Goal: Task Accomplishment & Management: Complete application form

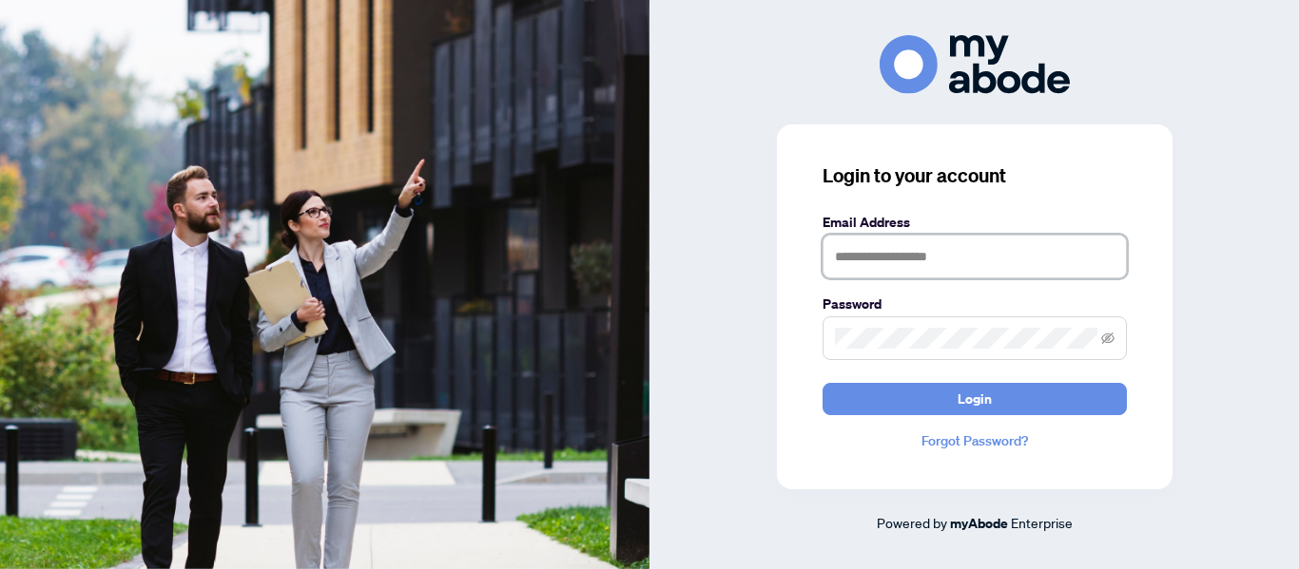
click at [869, 250] on input "text" at bounding box center [974, 257] width 304 height 44
type input "**********"
click at [822, 383] on button "Login" at bounding box center [974, 399] width 304 height 32
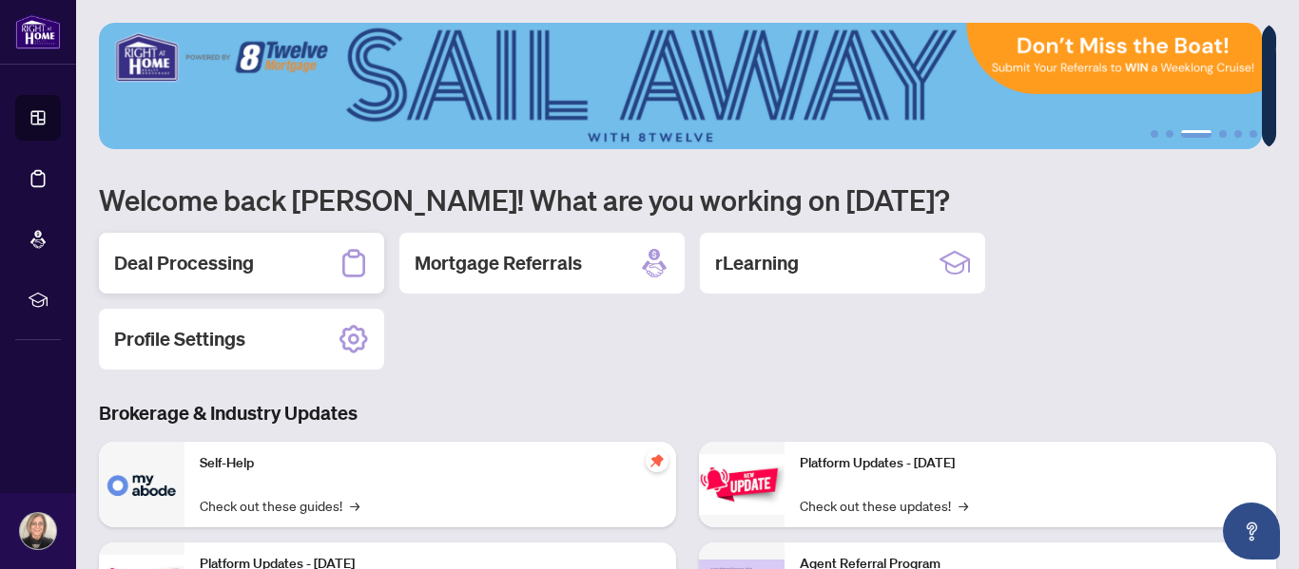
click at [236, 264] on h2 "Deal Processing" at bounding box center [184, 263] width 140 height 27
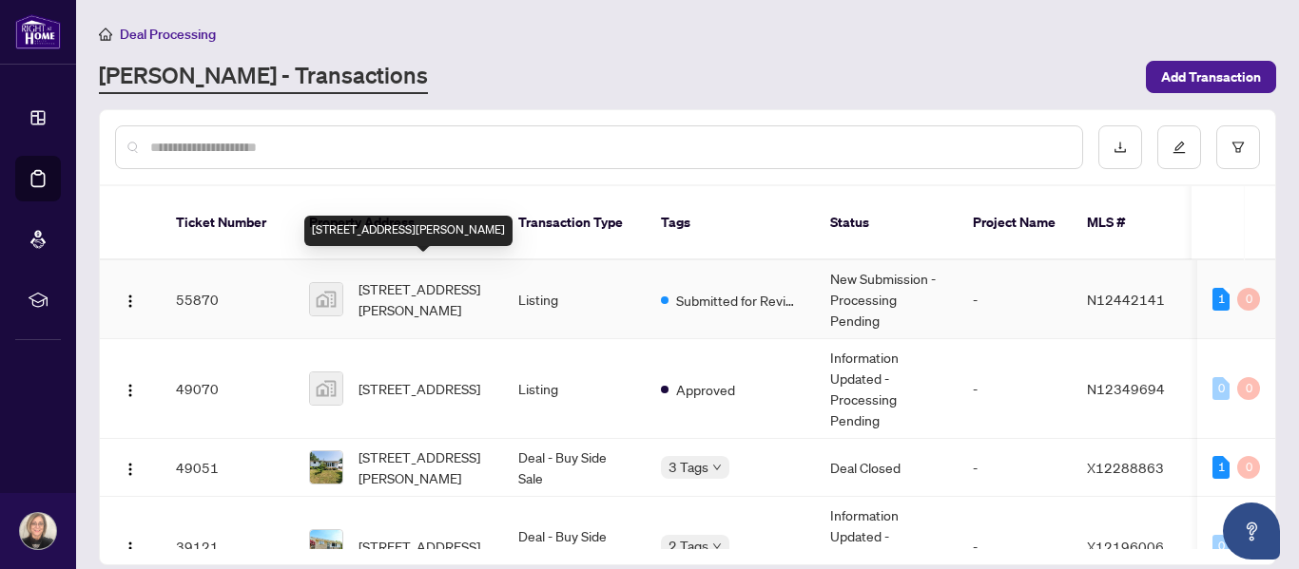
click at [399, 279] on span "[STREET_ADDRESS][PERSON_NAME]" at bounding box center [422, 300] width 129 height 42
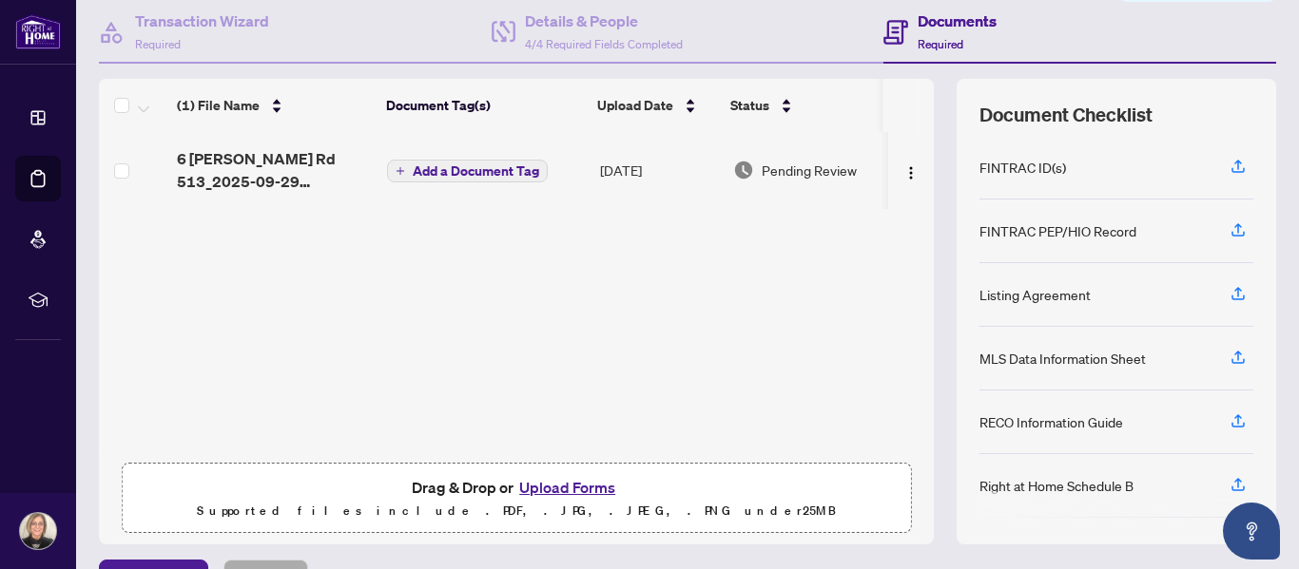
scroll to position [227, 0]
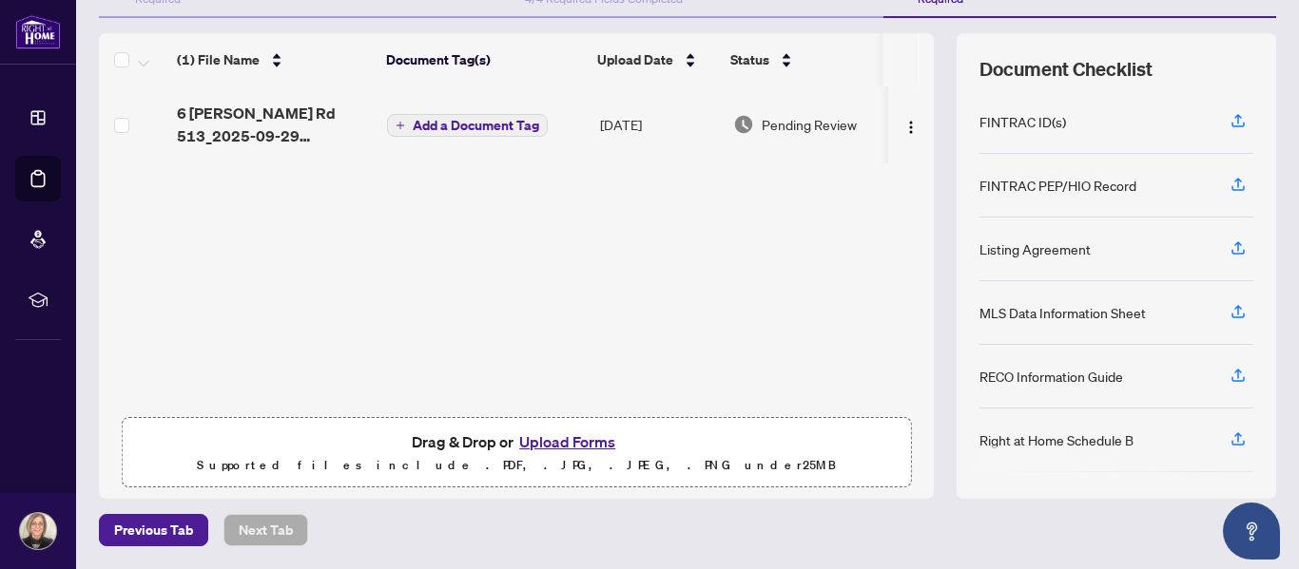
click at [529, 437] on button "Upload Forms" at bounding box center [566, 442] width 107 height 25
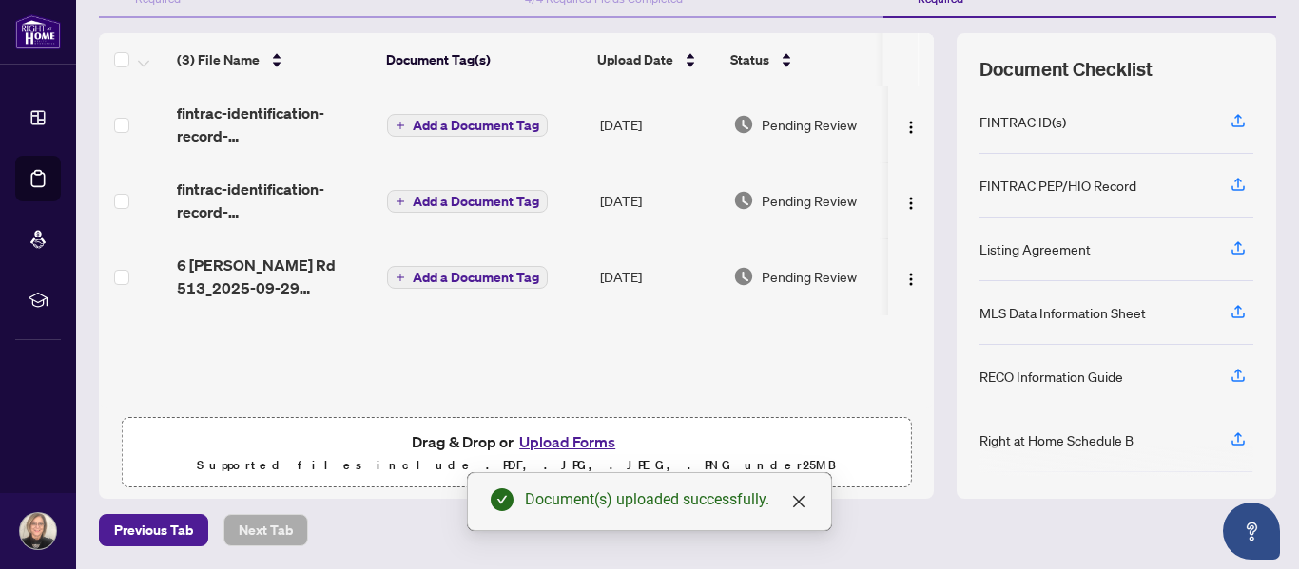
click at [468, 202] on span "Add a Document Tag" at bounding box center [476, 201] width 126 height 13
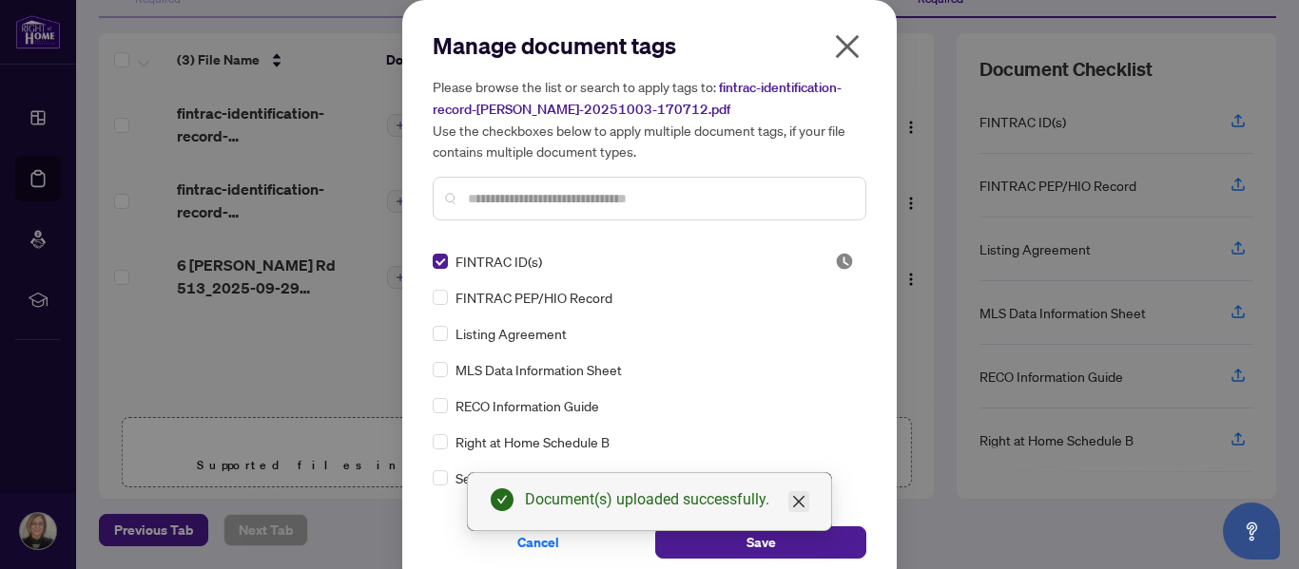
click at [798, 500] on icon "close" at bounding box center [798, 501] width 11 height 11
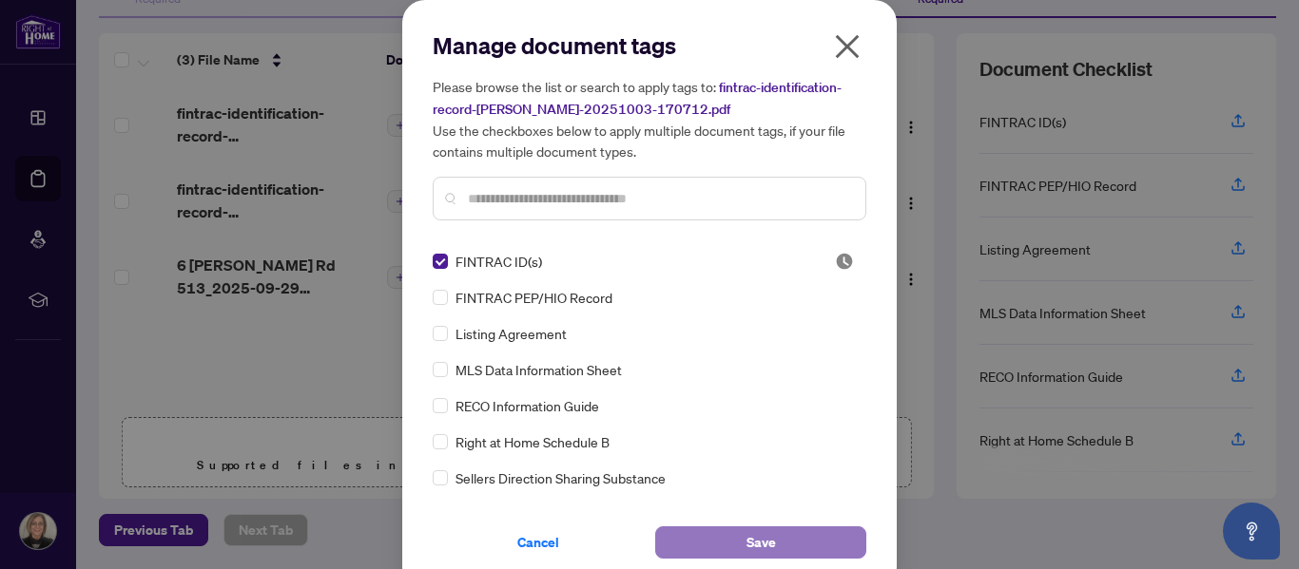
click at [758, 543] on span "Save" at bounding box center [760, 543] width 29 height 30
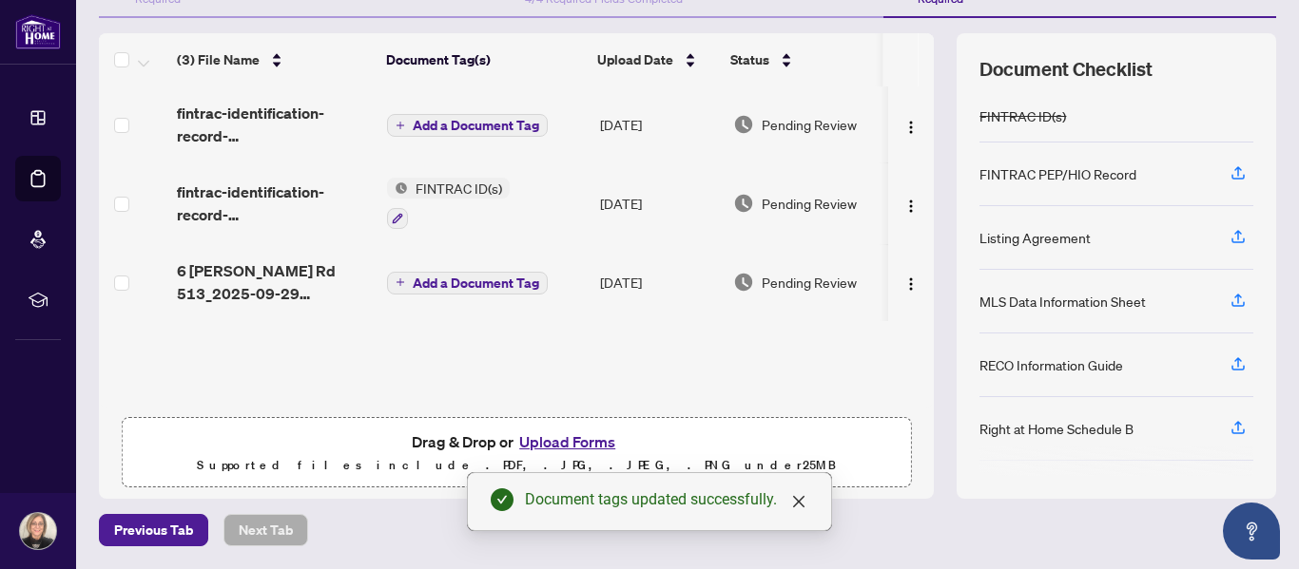
click at [445, 286] on span "Add a Document Tag" at bounding box center [476, 283] width 126 height 13
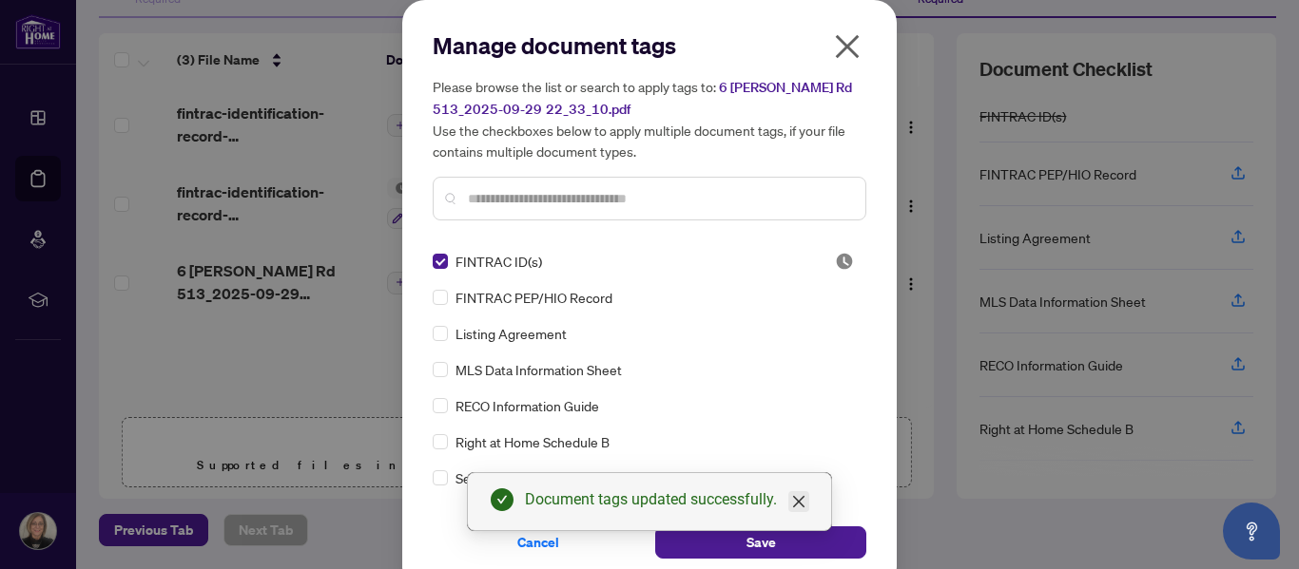
click at [796, 505] on icon "close" at bounding box center [798, 501] width 11 height 11
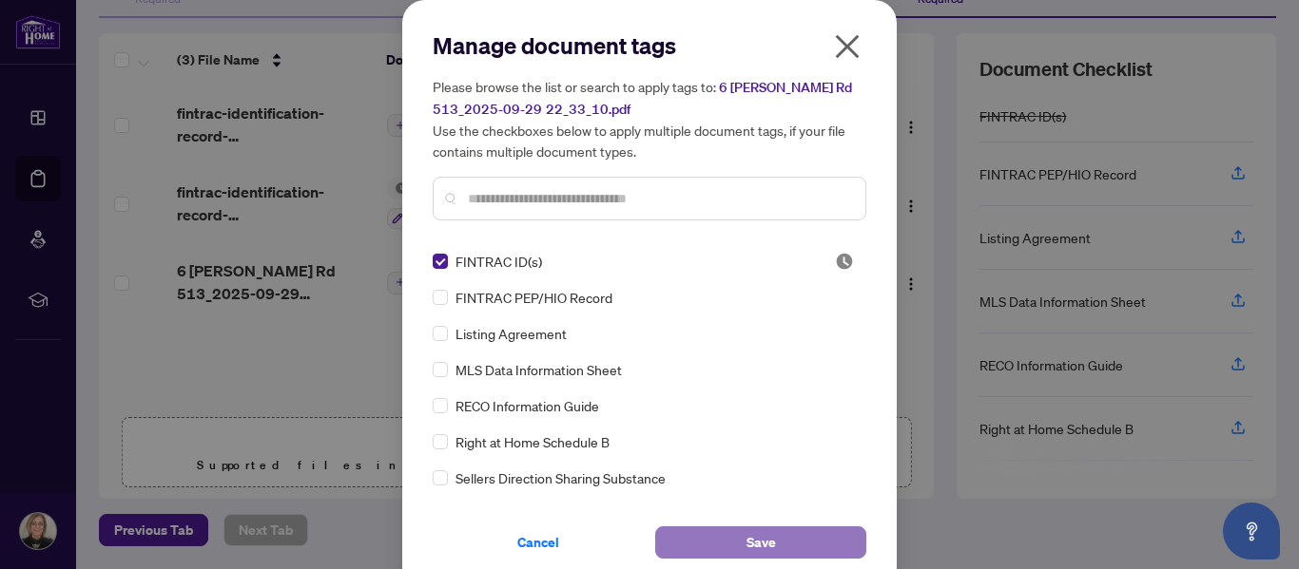
click at [762, 534] on span "Save" at bounding box center [760, 543] width 29 height 30
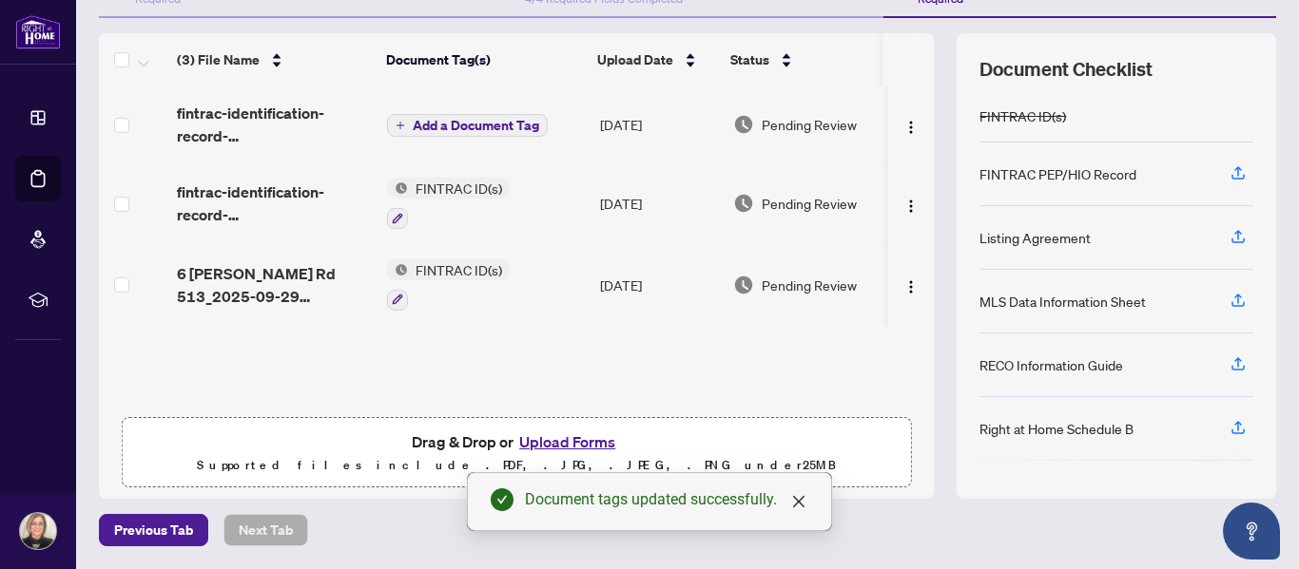
click at [421, 130] on span "Add a Document Tag" at bounding box center [476, 125] width 126 height 13
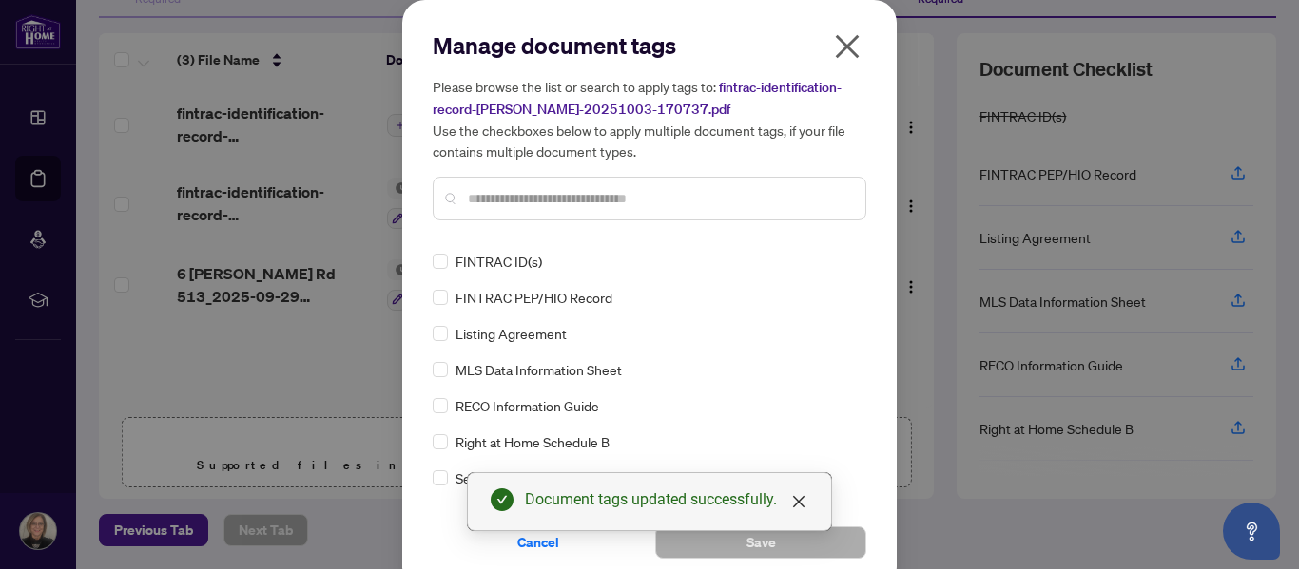
click at [543, 205] on input "text" at bounding box center [659, 198] width 382 height 21
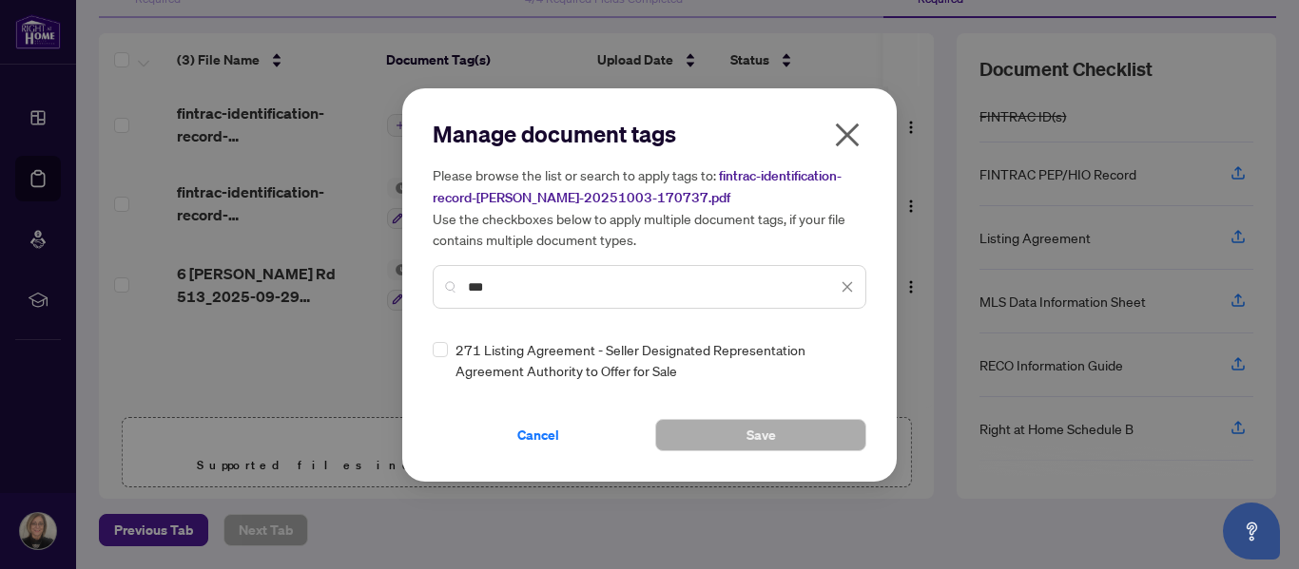
type input "***"
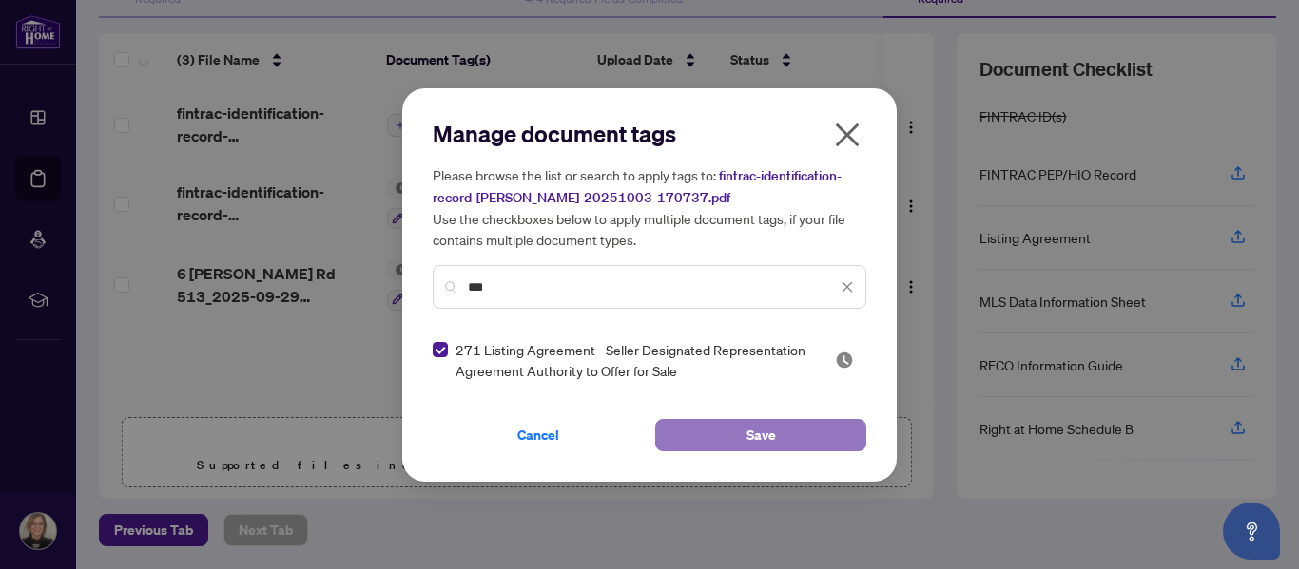
click at [695, 433] on button "Save" at bounding box center [760, 435] width 211 height 32
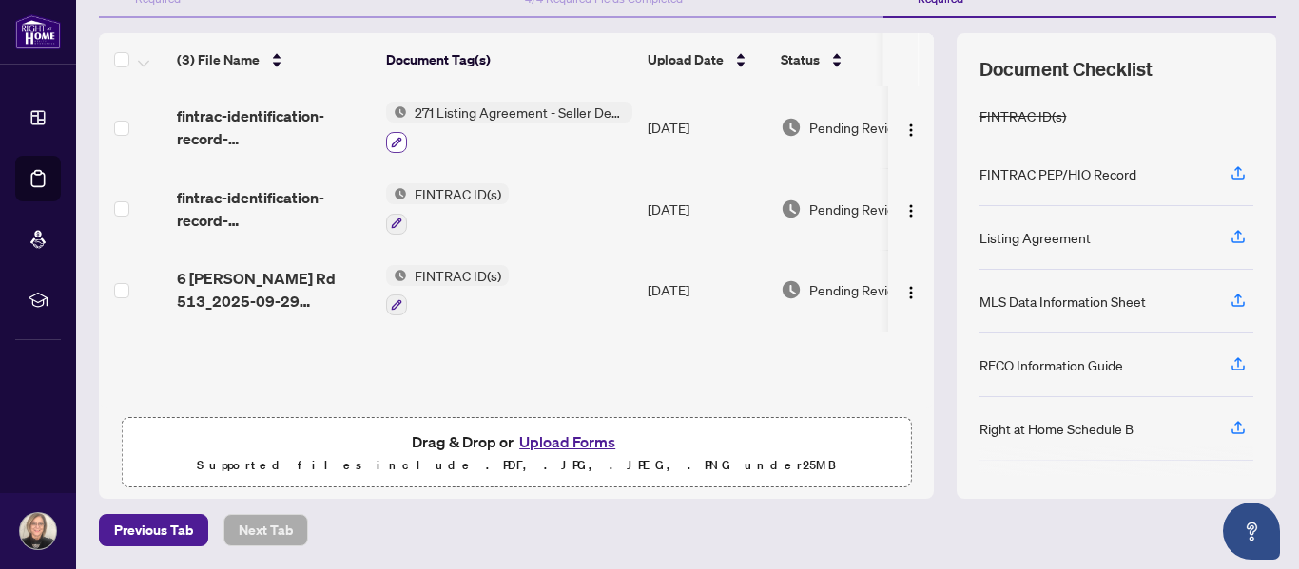
click at [390, 147] on button "button" at bounding box center [396, 142] width 21 height 21
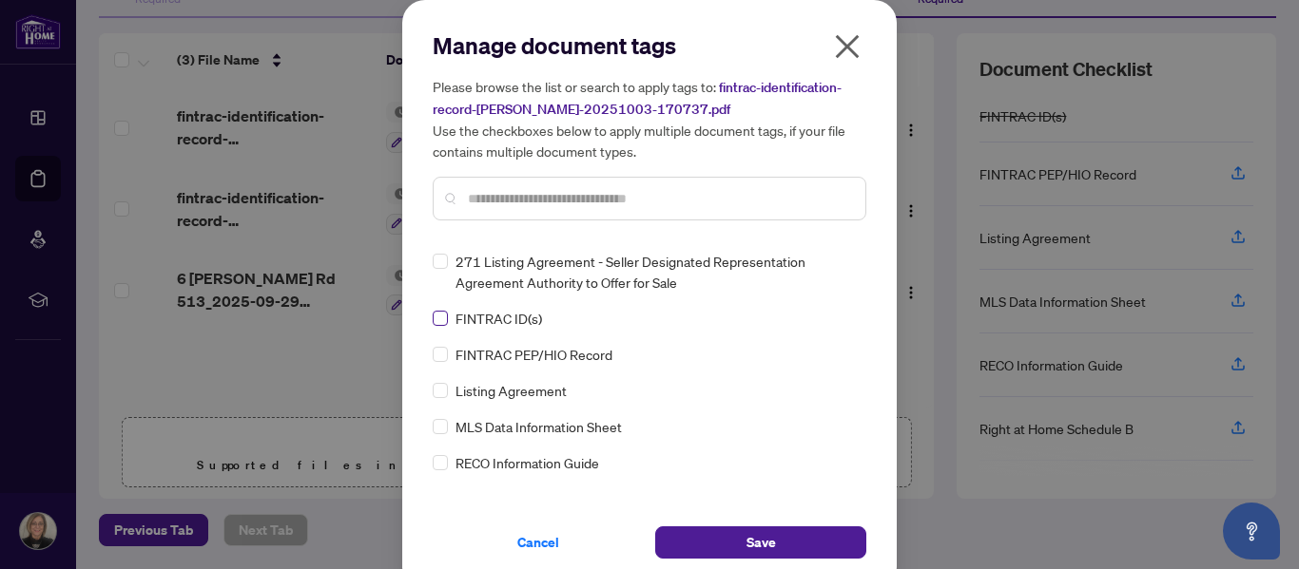
click at [436, 326] on label at bounding box center [440, 318] width 15 height 21
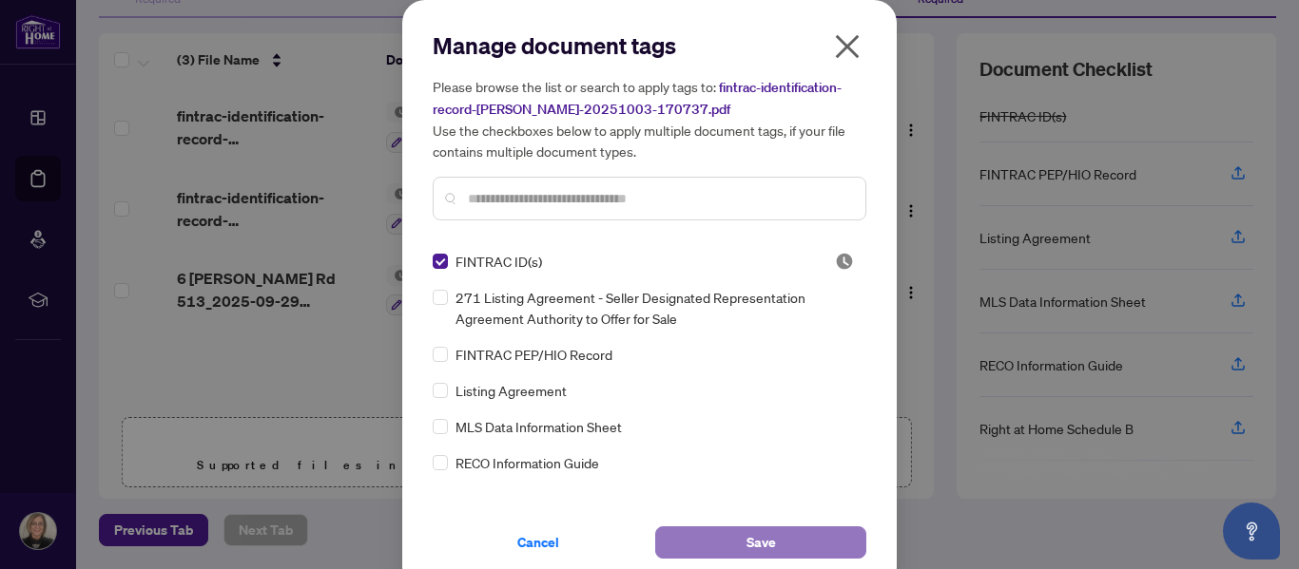
click at [730, 536] on button "Save" at bounding box center [760, 543] width 211 height 32
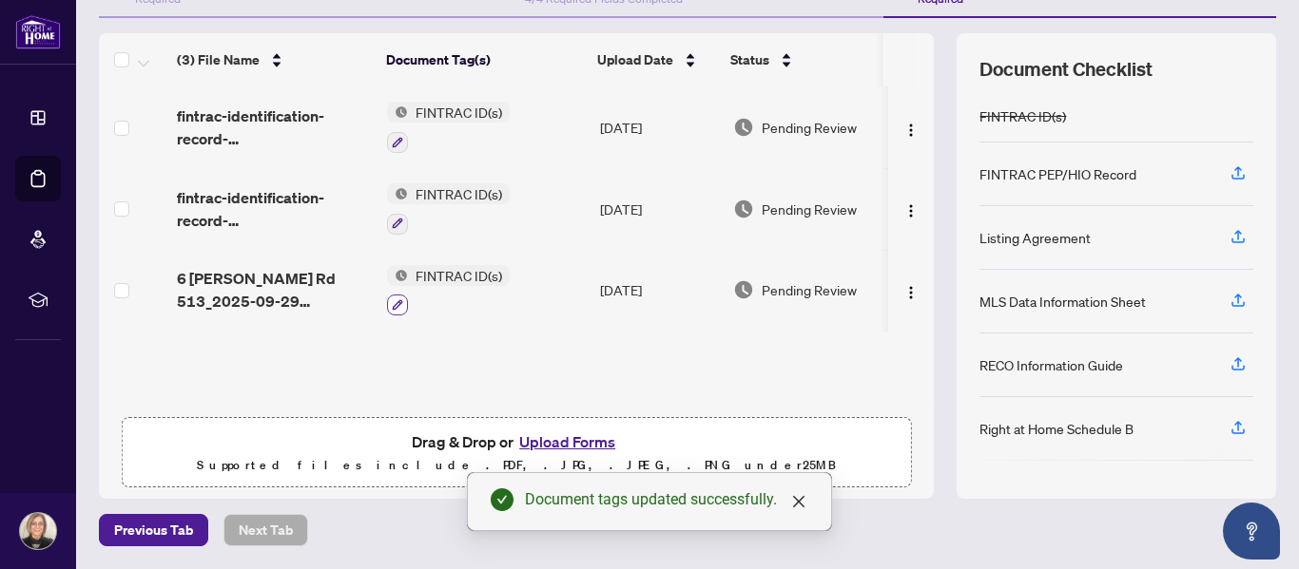
click at [393, 303] on icon "button" at bounding box center [398, 305] width 10 height 10
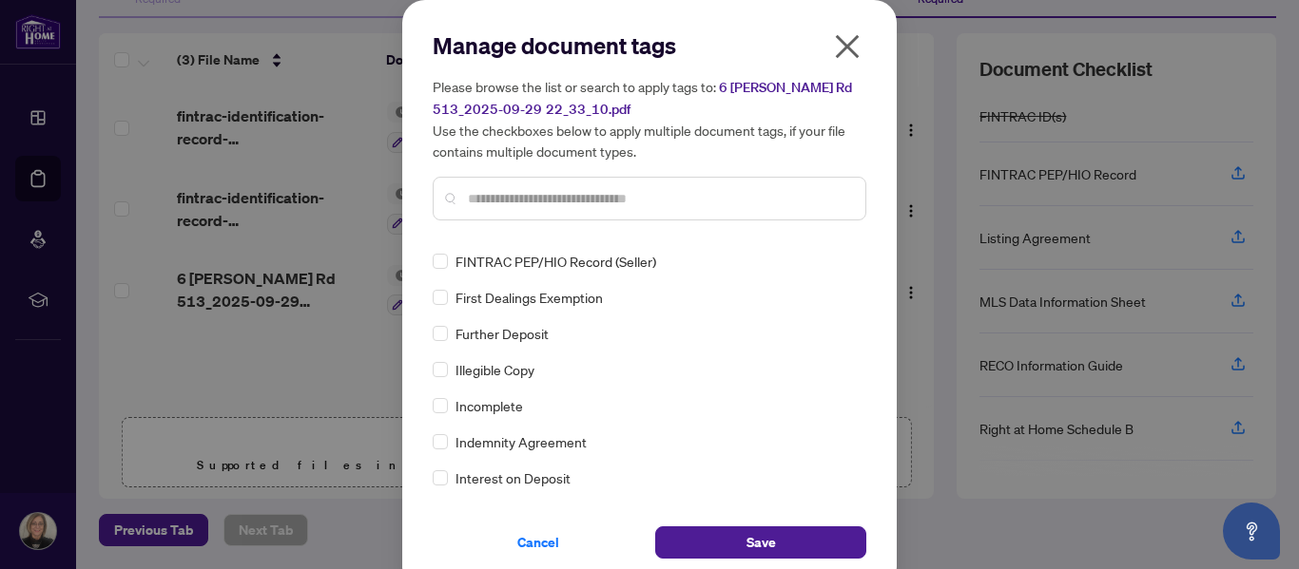
scroll to position [2166, 0]
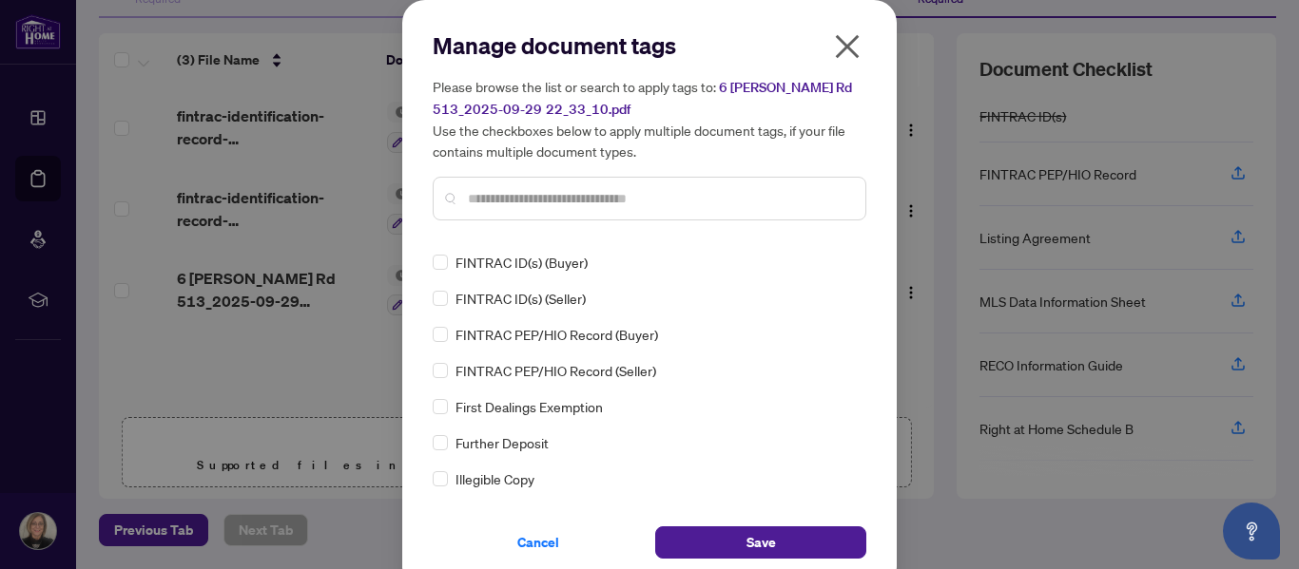
click at [663, 205] on input "text" at bounding box center [659, 198] width 382 height 21
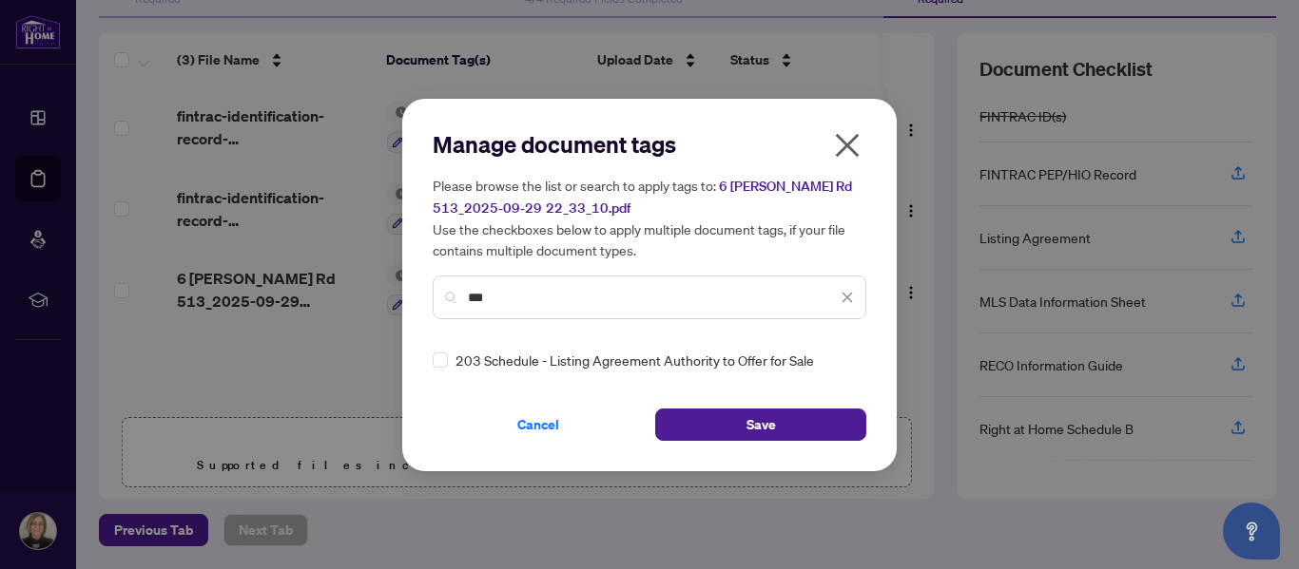
scroll to position [0, 0]
type input "***"
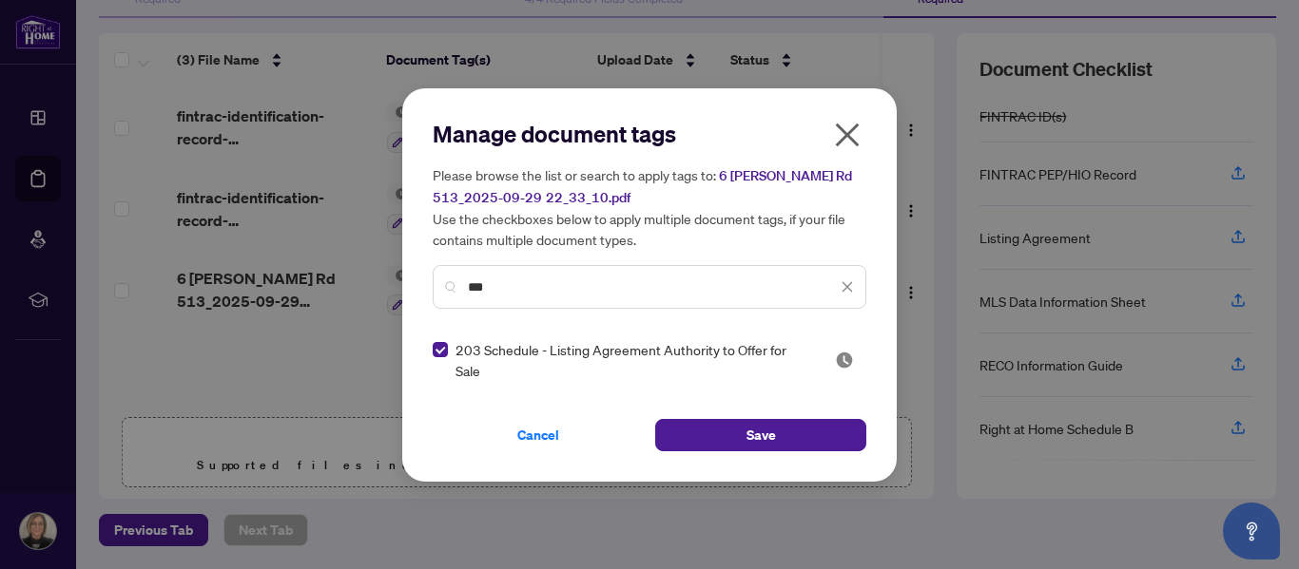
click at [849, 298] on span at bounding box center [846, 287] width 13 height 21
click at [844, 294] on icon "close" at bounding box center [846, 286] width 13 height 13
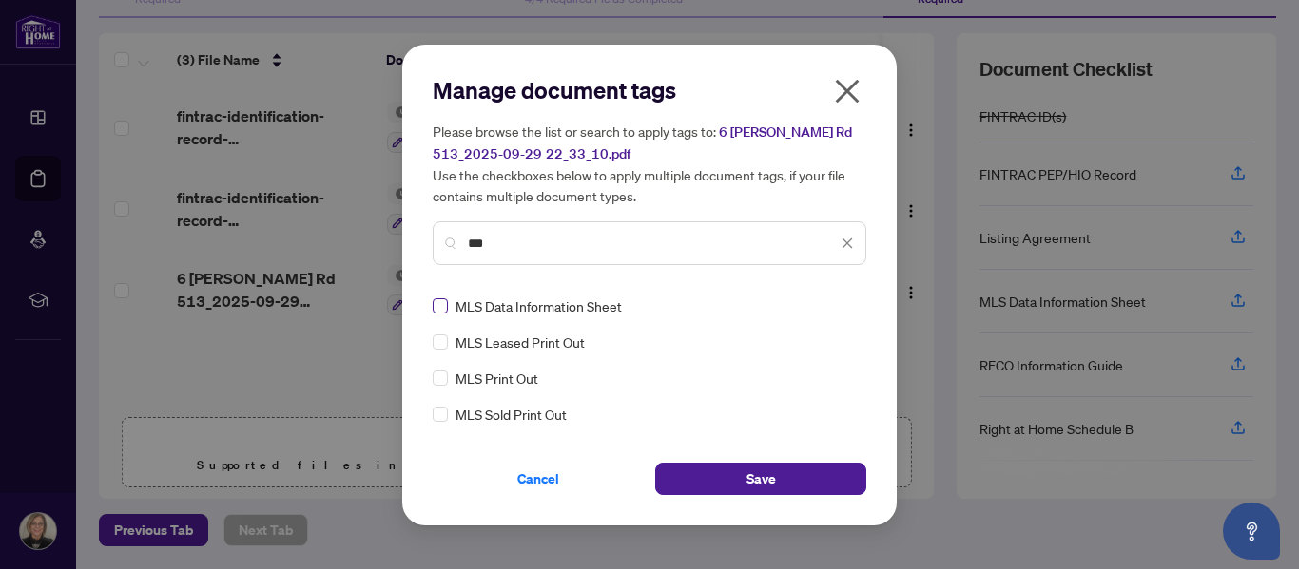
type input "***"
click at [844, 253] on span at bounding box center [846, 243] width 13 height 21
click at [844, 241] on icon "close" at bounding box center [846, 243] width 13 height 13
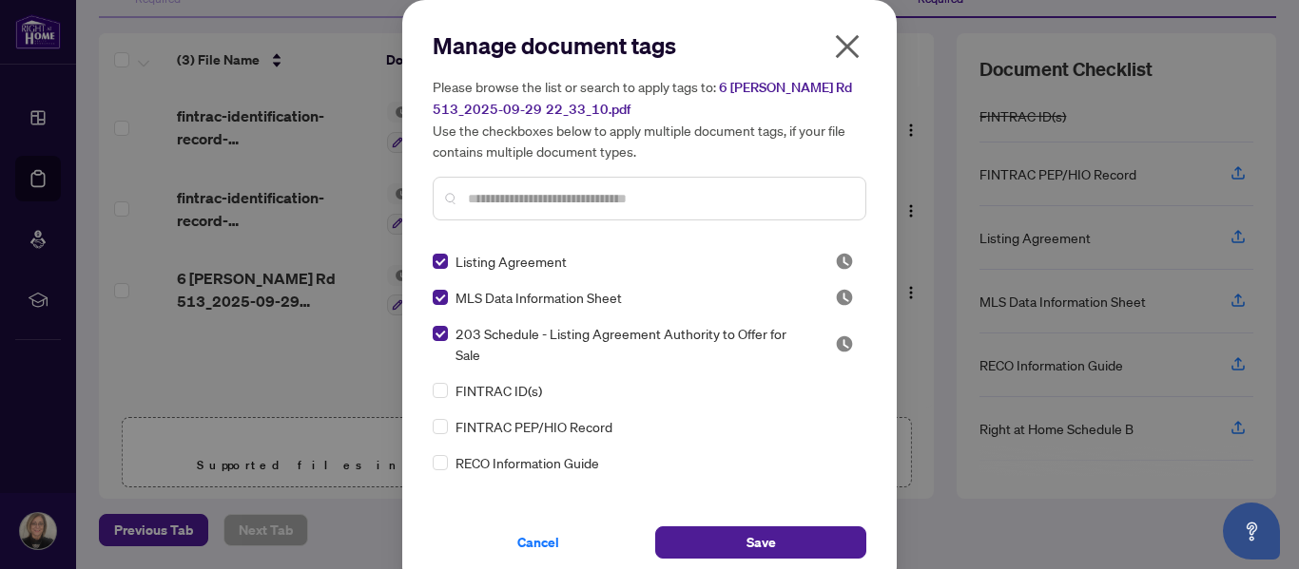
click at [643, 203] on input "text" at bounding box center [659, 198] width 382 height 21
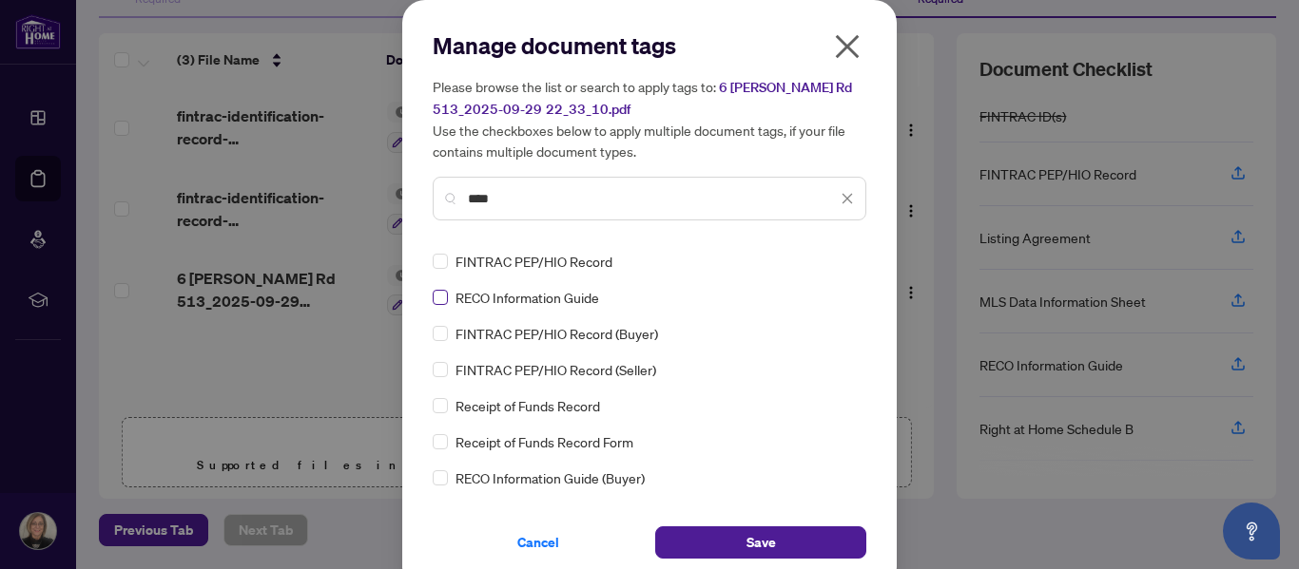
type input "****"
click at [840, 202] on icon "close" at bounding box center [846, 198] width 13 height 13
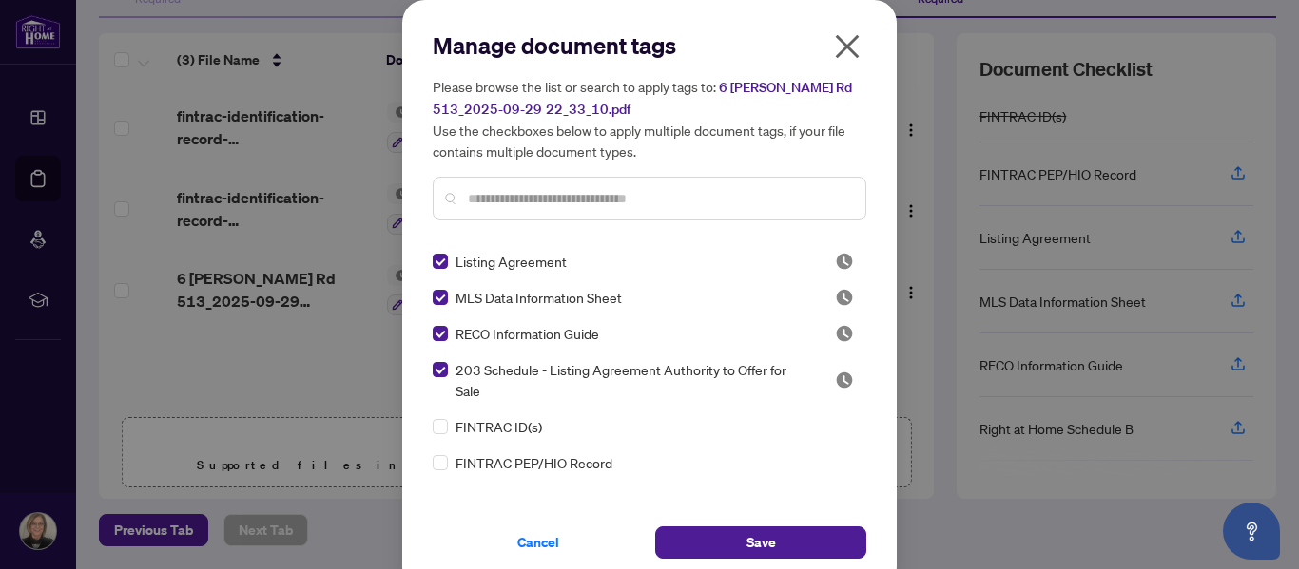
click at [612, 201] on input "text" at bounding box center [659, 198] width 382 height 21
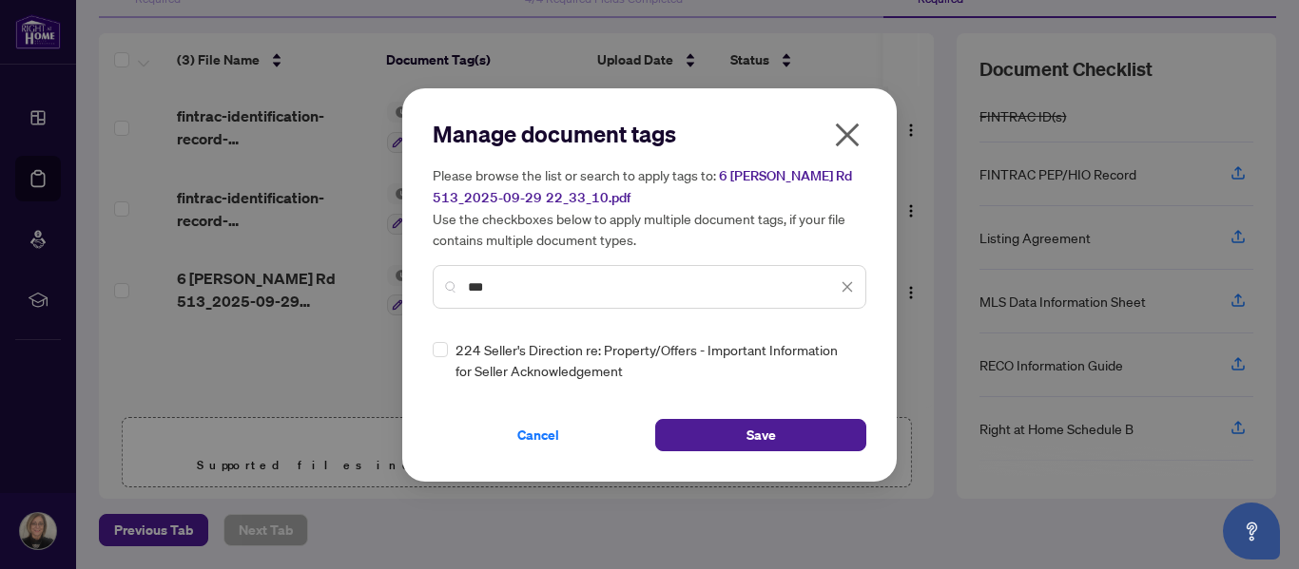
type input "***"
click at [848, 291] on icon "close" at bounding box center [846, 286] width 13 height 13
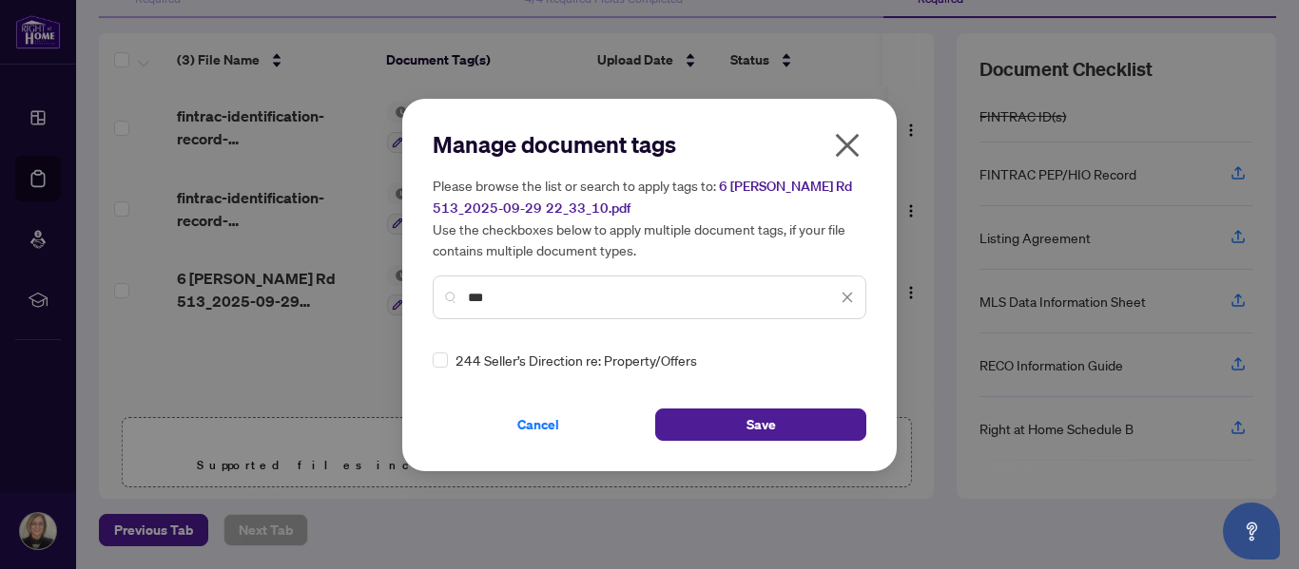
type input "***"
click at [842, 298] on icon "close" at bounding box center [846, 297] width 13 height 13
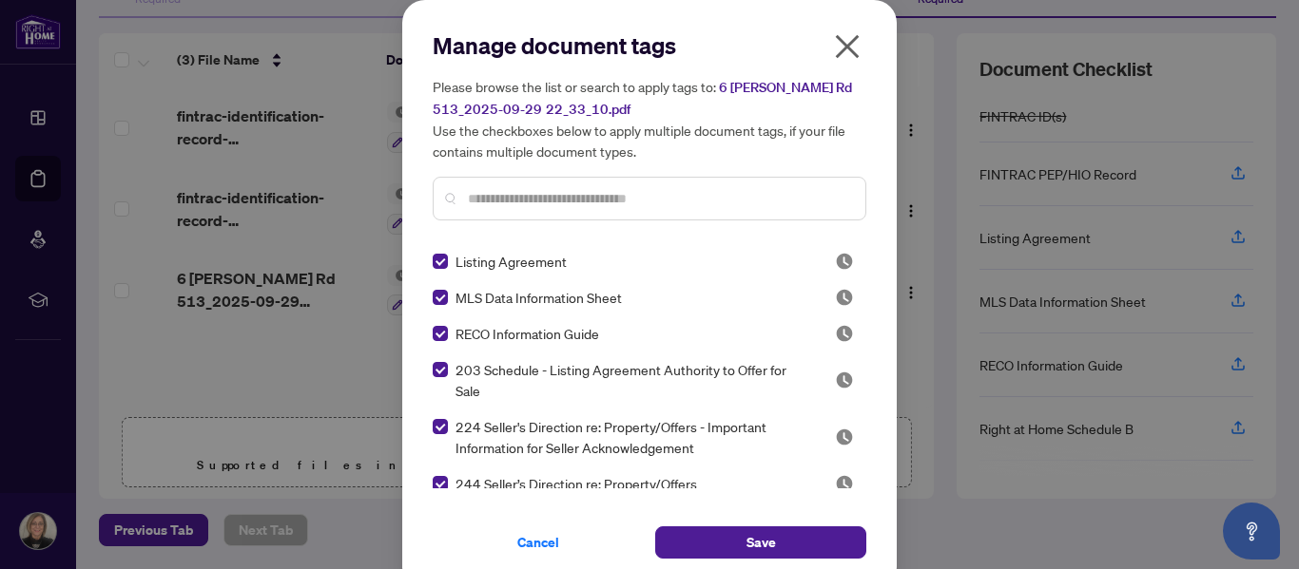
click at [593, 210] on div at bounding box center [649, 199] width 433 height 44
click at [586, 198] on input "text" at bounding box center [659, 198] width 382 height 21
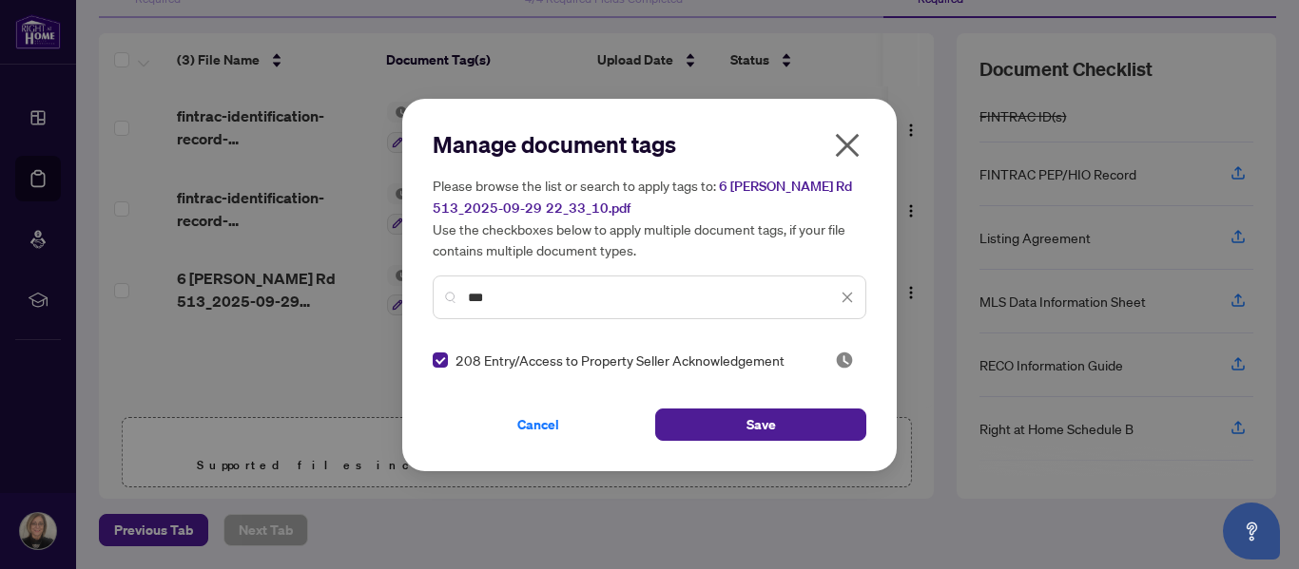
click at [525, 302] on input "***" at bounding box center [652, 297] width 369 height 21
type input "***"
click at [733, 418] on button "Save" at bounding box center [760, 425] width 211 height 32
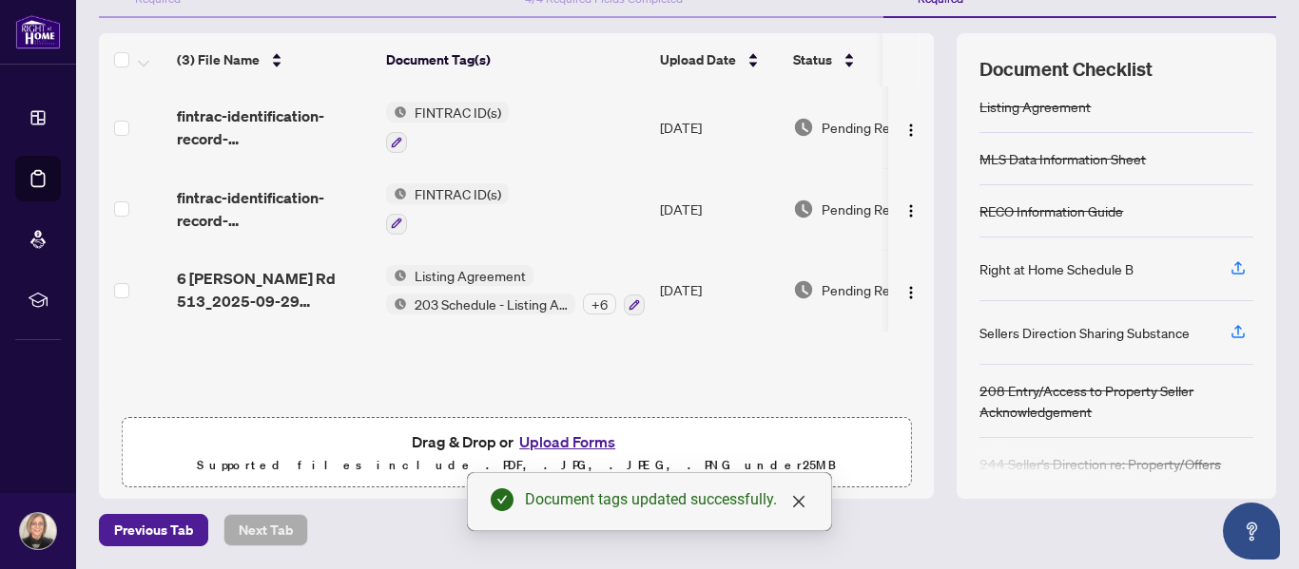
scroll to position [146, 0]
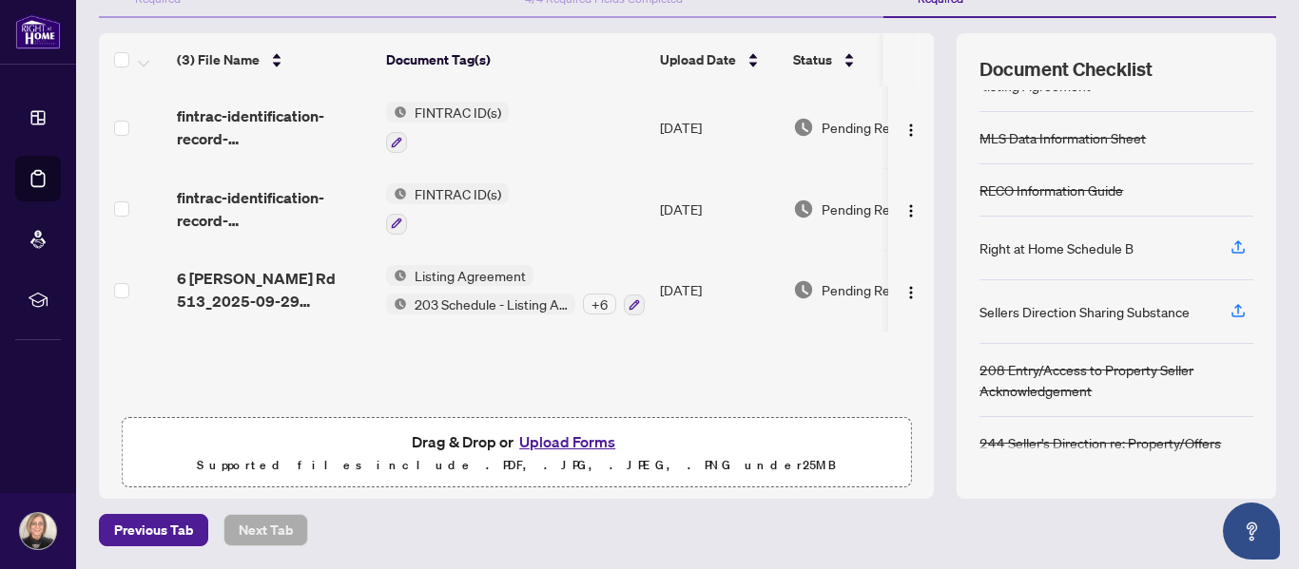
click at [589, 441] on button "Upload Forms" at bounding box center [566, 442] width 107 height 25
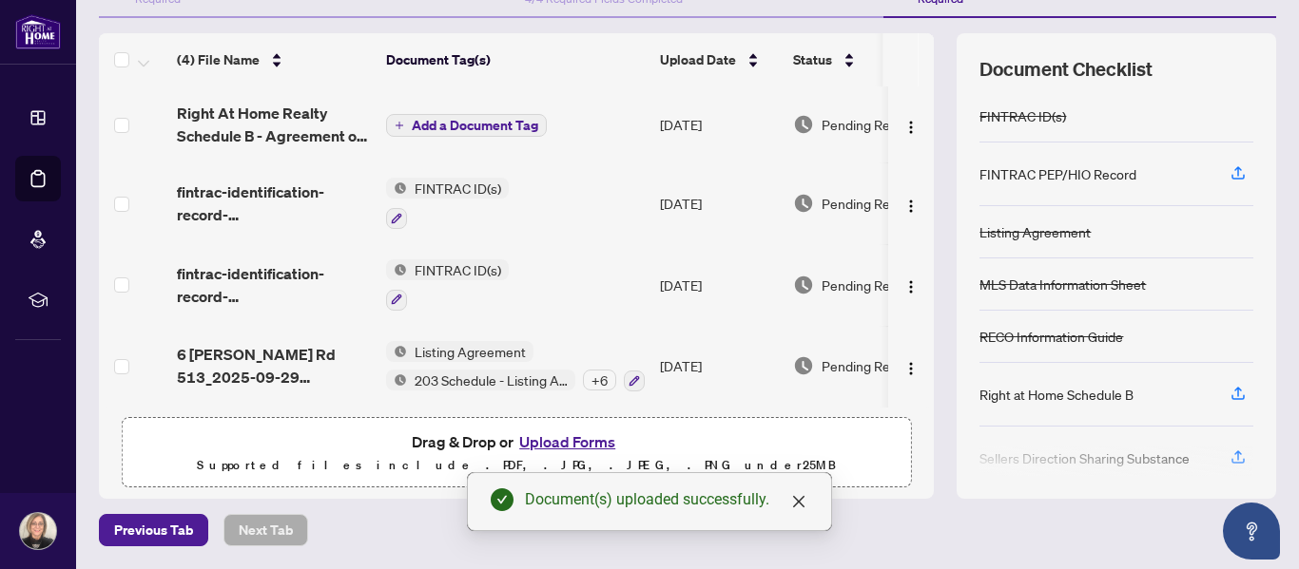
click at [470, 129] on span "Add a Document Tag" at bounding box center [475, 125] width 126 height 13
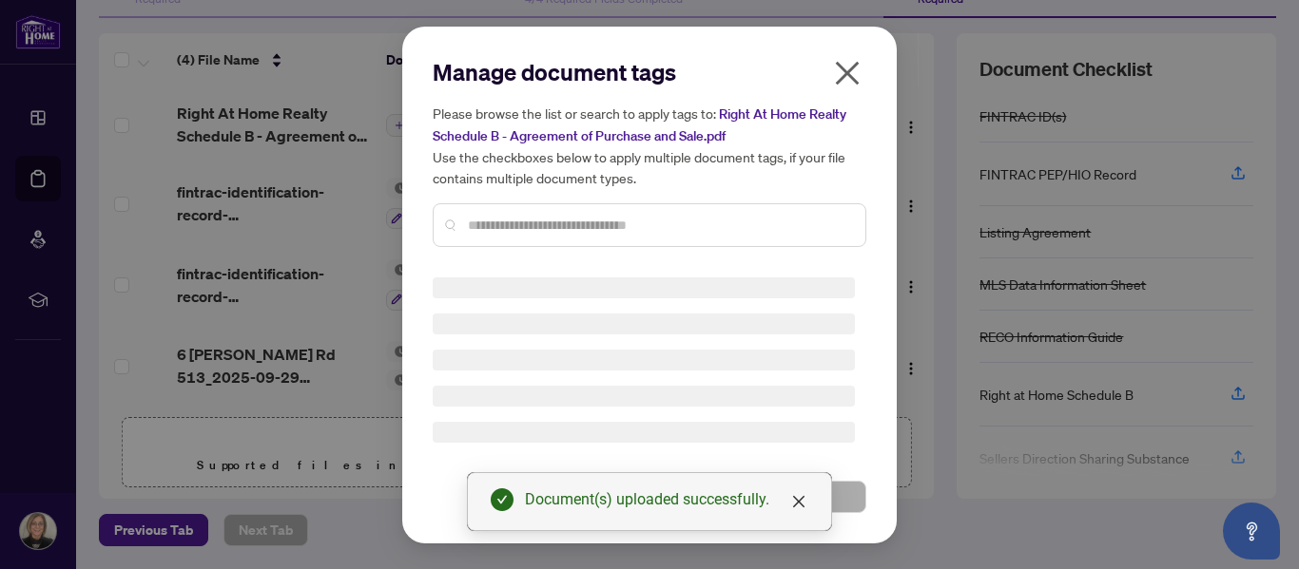
click at [481, 226] on div "Manage document tags Please browse the list or search to apply tags to: Right A…" at bounding box center [649, 159] width 433 height 205
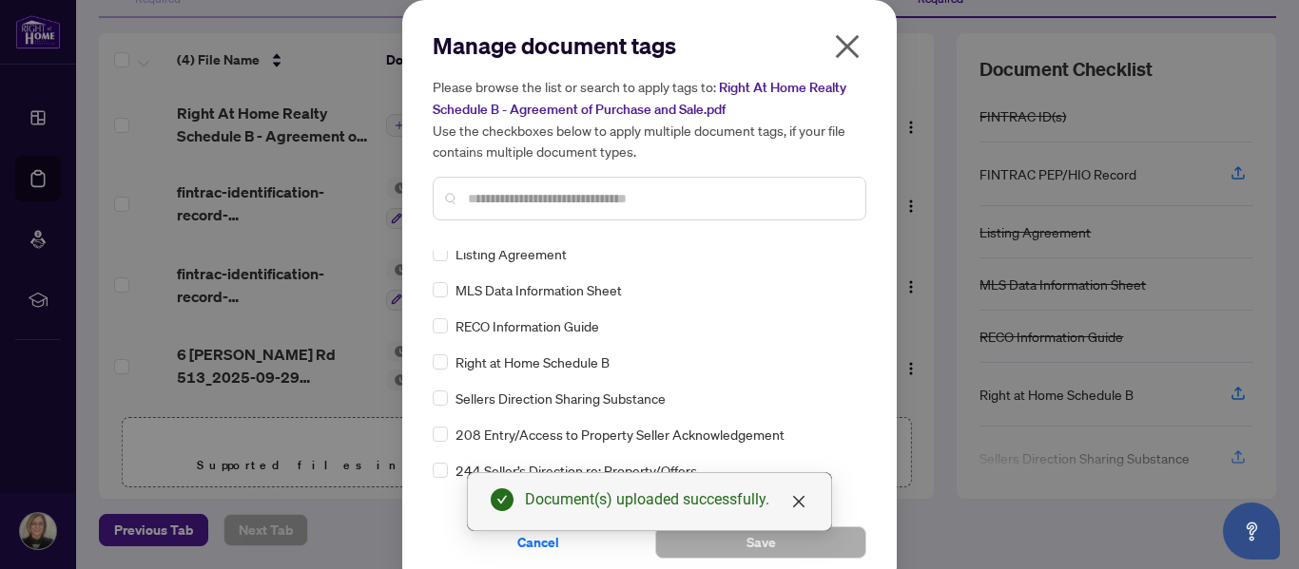
scroll to position [84, 0]
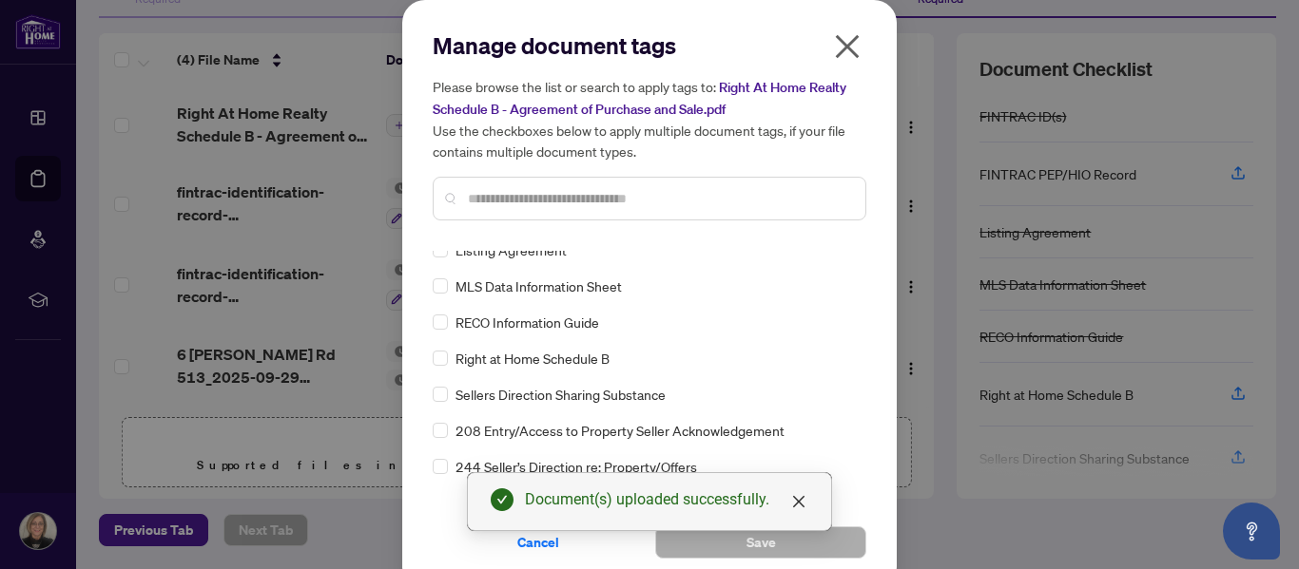
click at [500, 199] on input "text" at bounding box center [659, 198] width 382 height 21
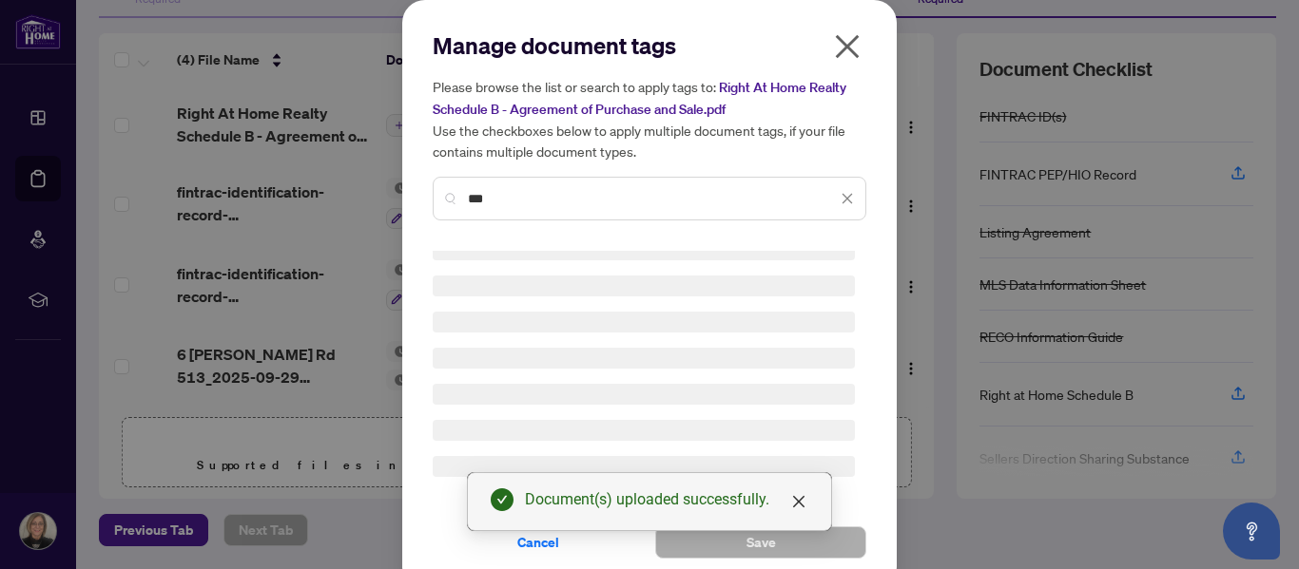
scroll to position [0, 0]
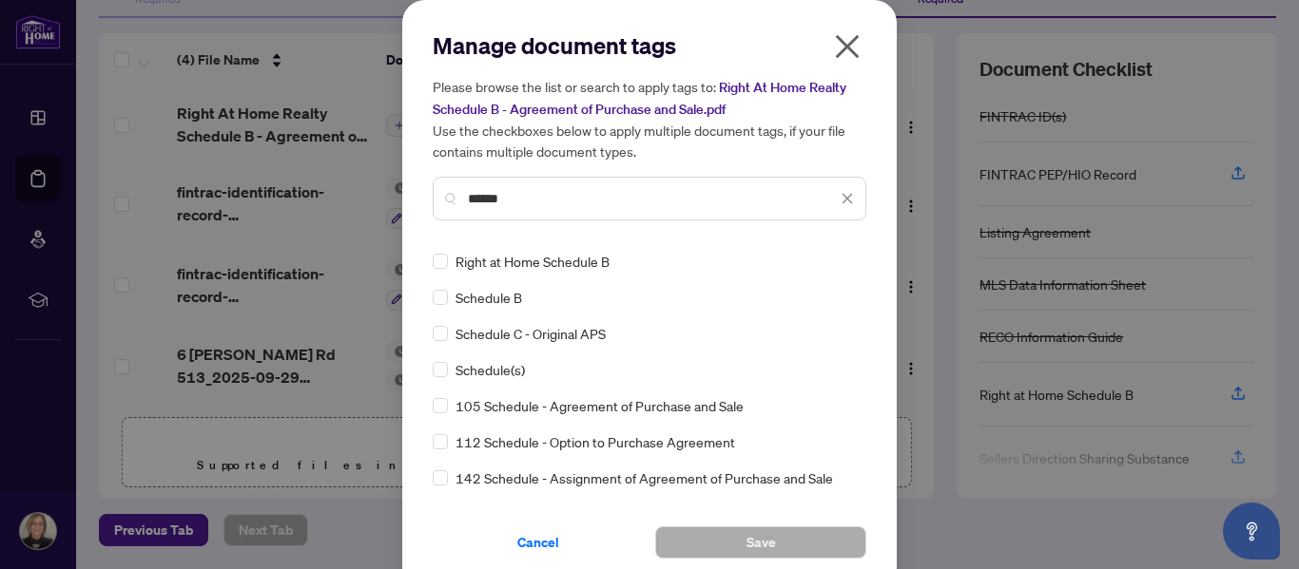
type input "******"
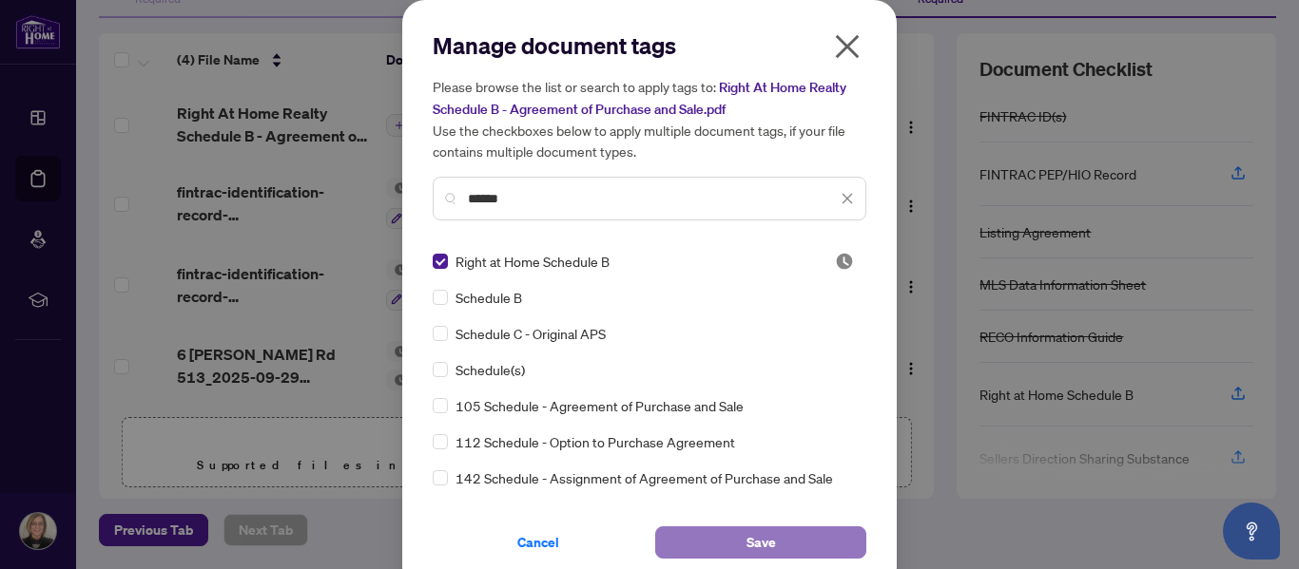
click at [714, 543] on button "Save" at bounding box center [760, 543] width 211 height 32
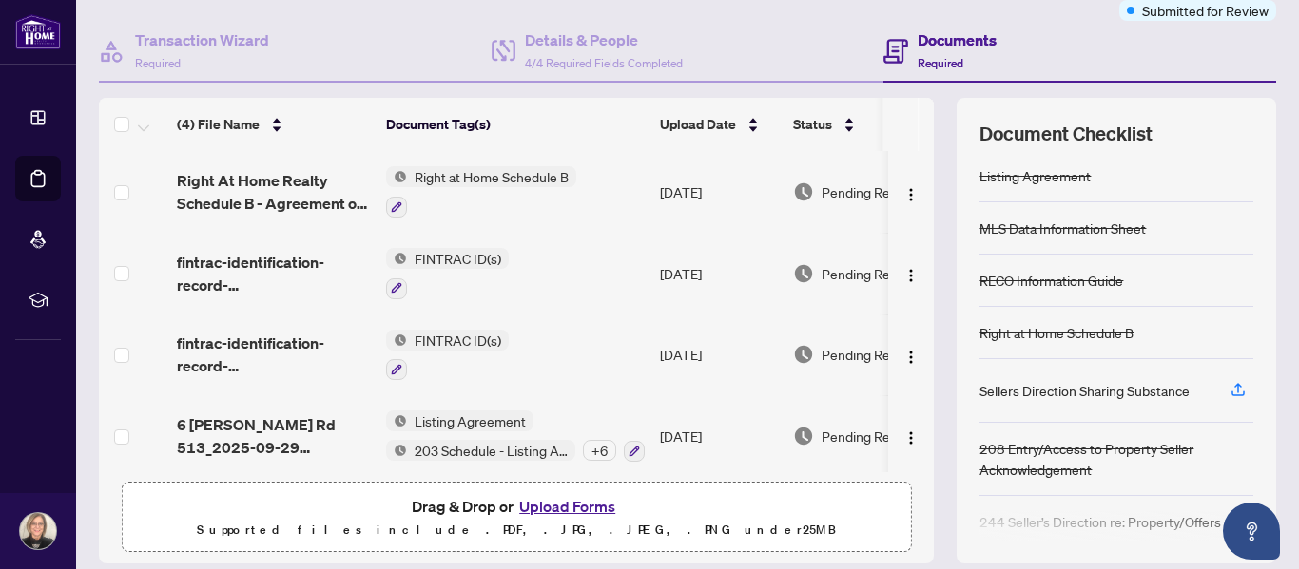
scroll to position [135, 0]
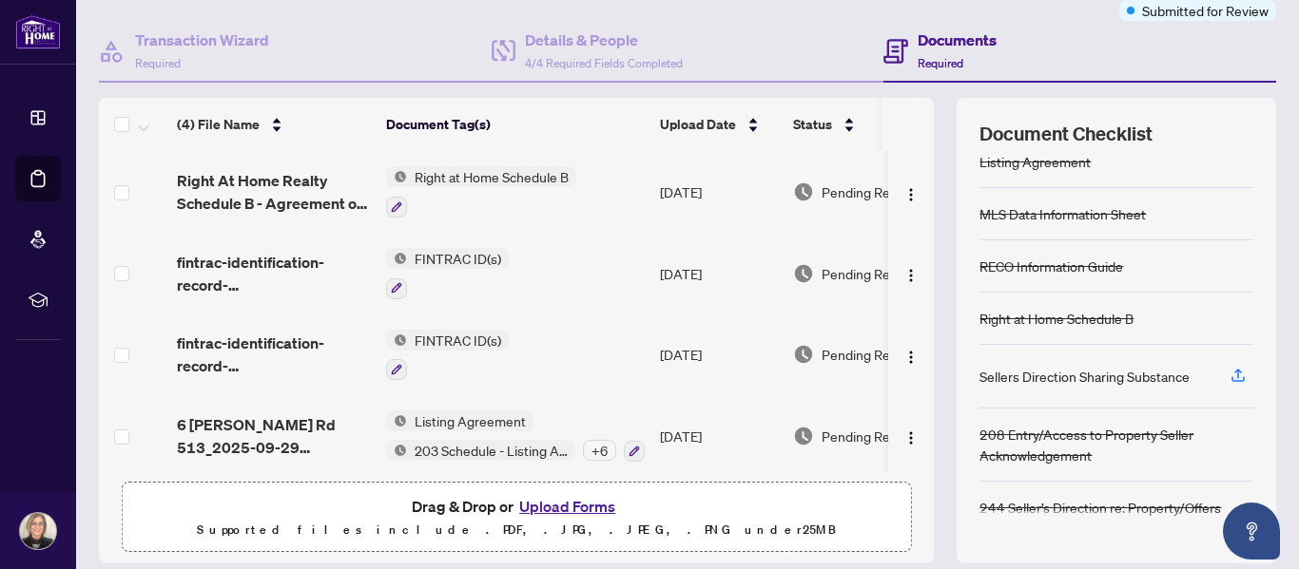
click at [1073, 43] on div "Documents Required" at bounding box center [1079, 52] width 393 height 62
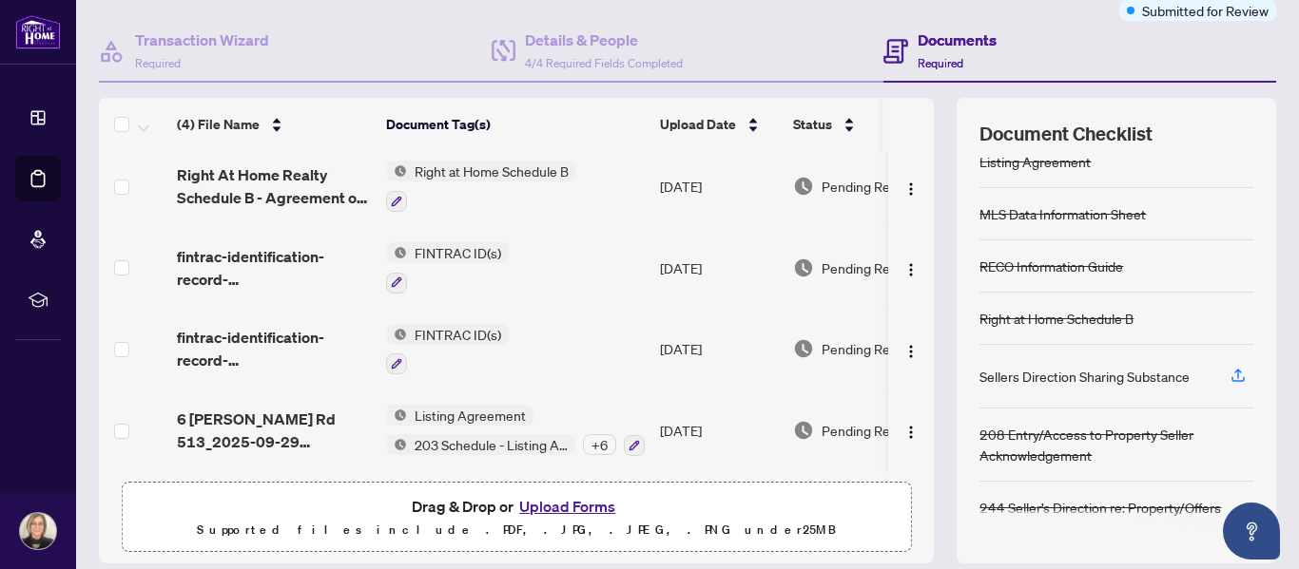
scroll to position [227, 0]
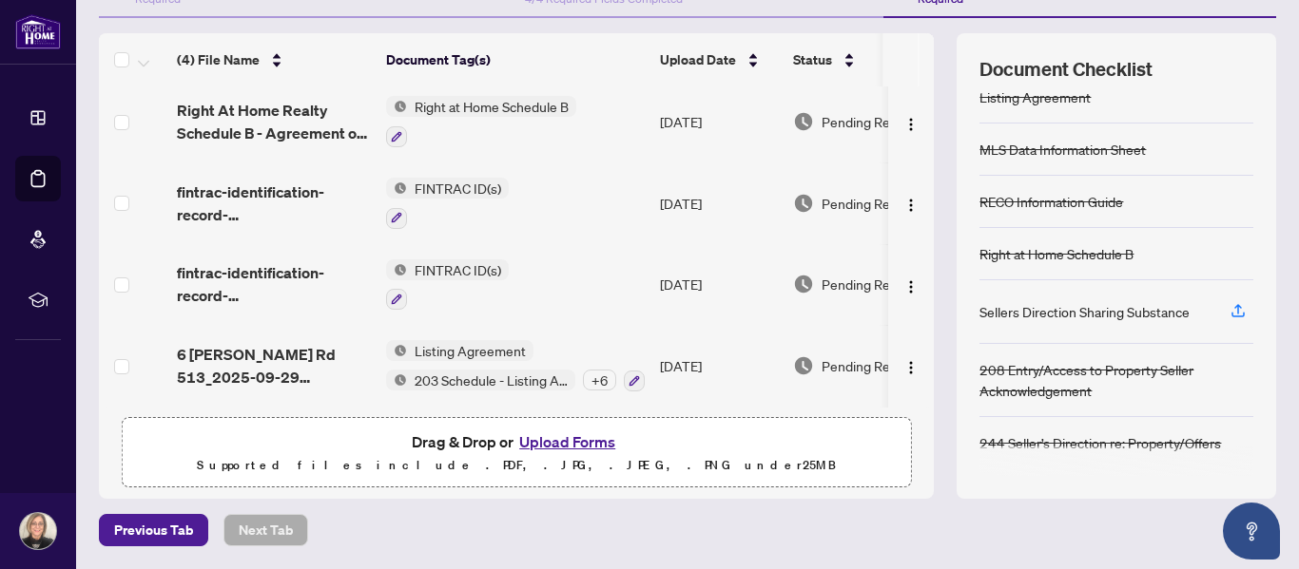
click at [600, 379] on div "+ 6" at bounding box center [599, 380] width 33 height 21
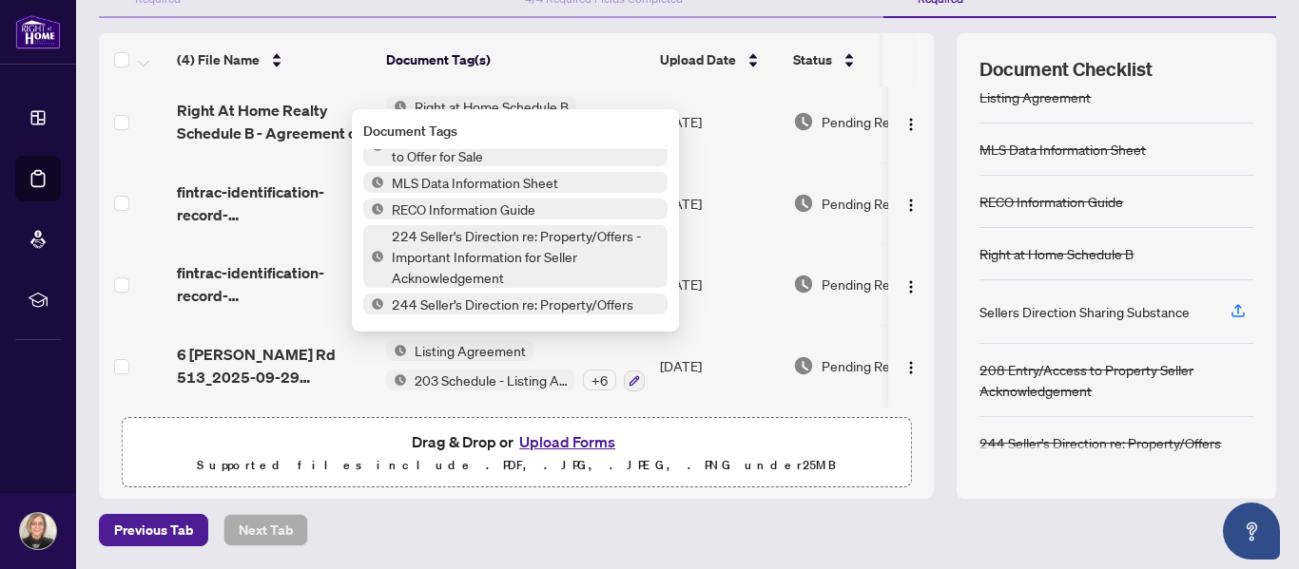
scroll to position [0, 0]
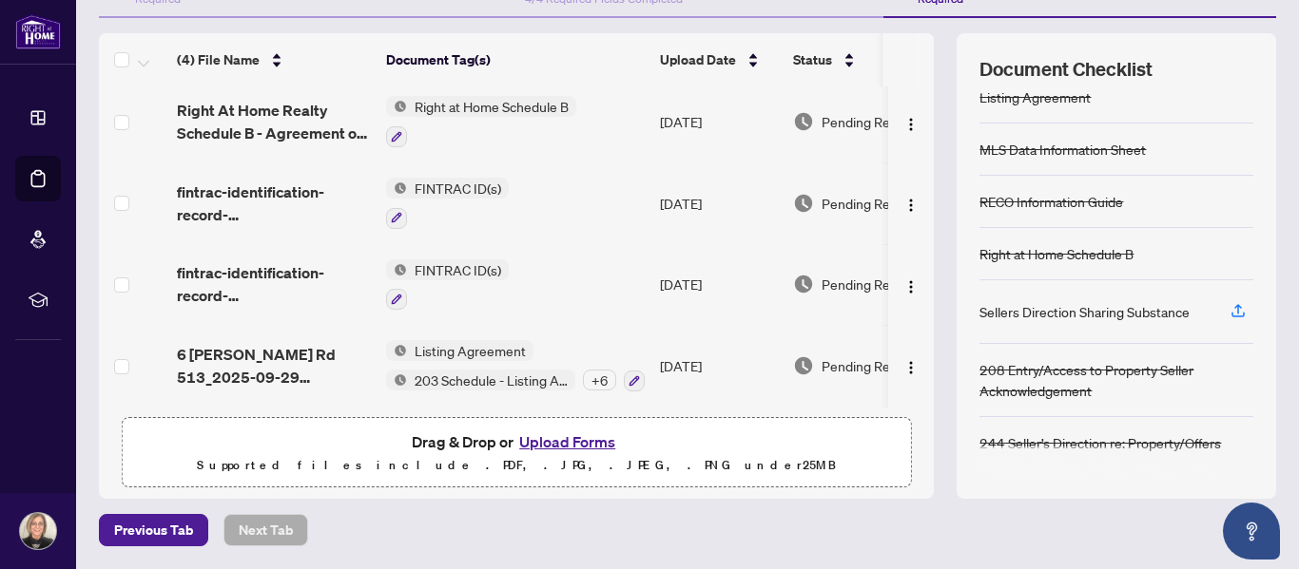
click at [601, 56] on th "Document Tag(s)" at bounding box center [515, 59] width 274 height 53
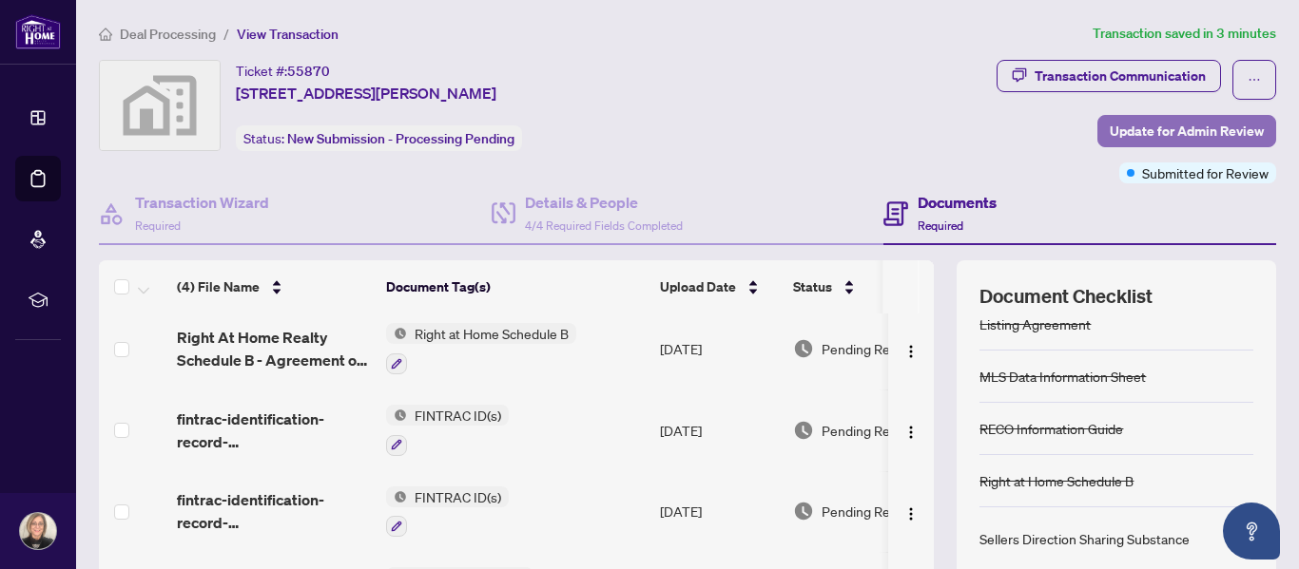
click at [1155, 134] on span "Update for Admin Review" at bounding box center [1186, 131] width 154 height 30
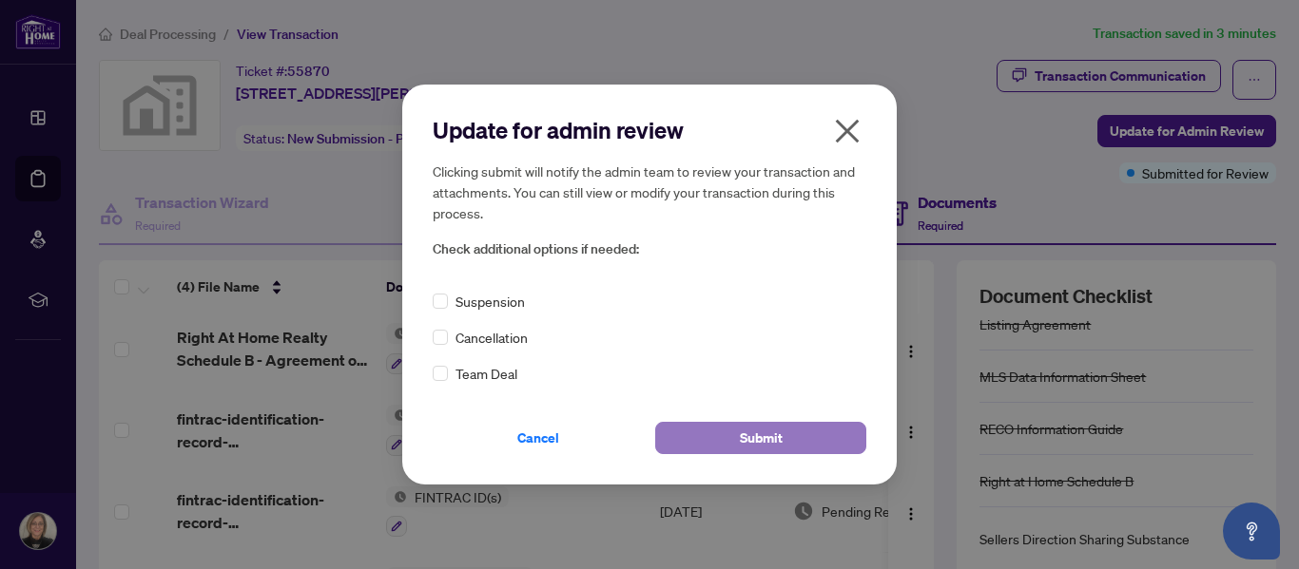
click at [733, 432] on button "Submit" at bounding box center [760, 438] width 211 height 32
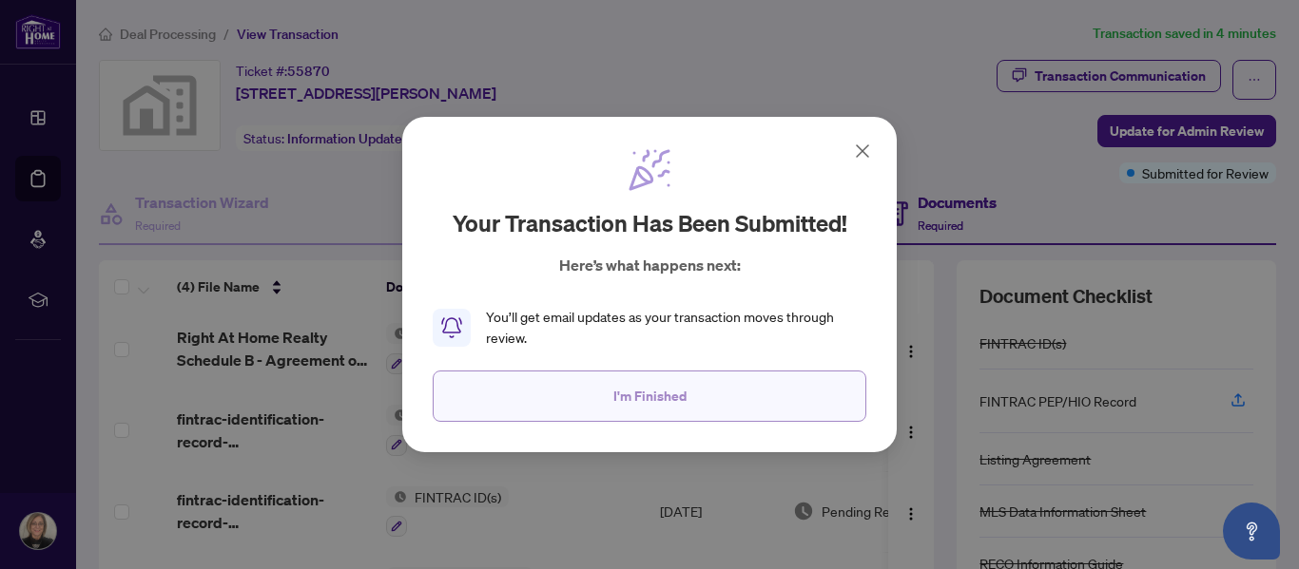
click at [663, 382] on span "I'm Finished" at bounding box center [649, 396] width 73 height 30
